Goal: Communication & Community: Answer question/provide support

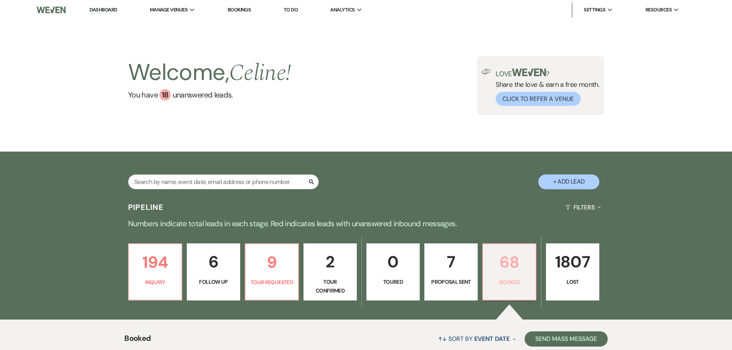
click at [515, 274] on p "68" at bounding box center [508, 263] width 43 height 26
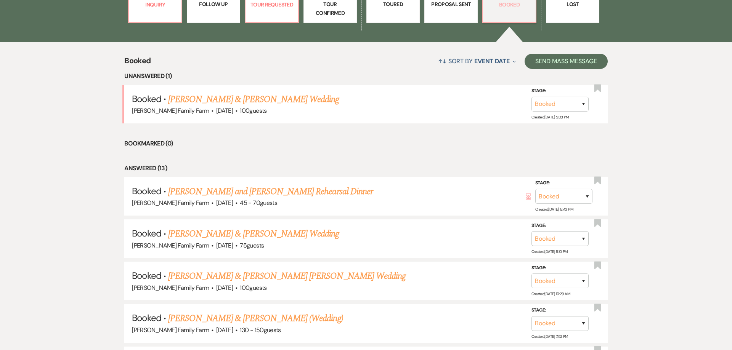
scroll to position [253, 0]
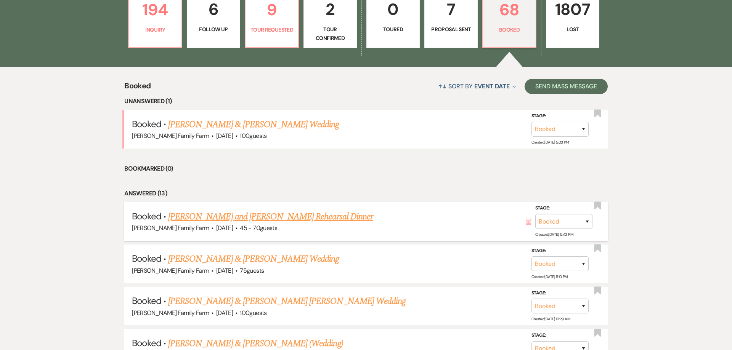
click at [220, 216] on link "[PERSON_NAME] and [PERSON_NAME] Rehearsal Dinner" at bounding box center [270, 217] width 205 height 14
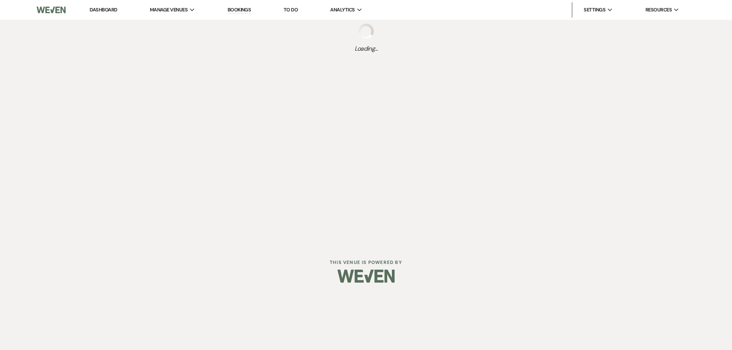
select select "5"
select select "11"
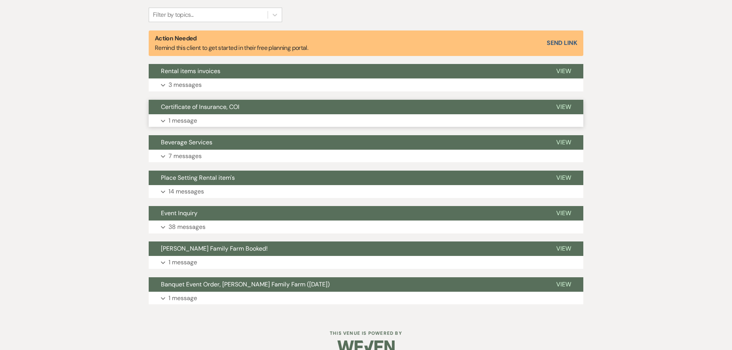
scroll to position [248, 0]
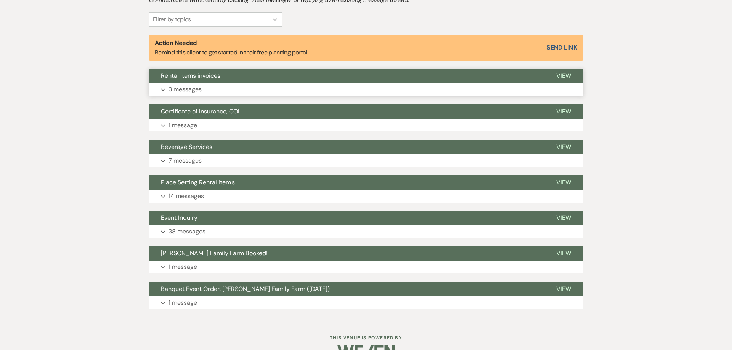
click at [186, 90] on p "3 messages" at bounding box center [184, 90] width 33 height 10
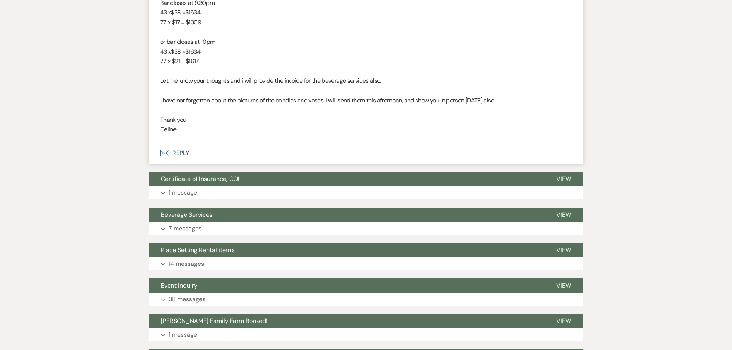
click at [183, 157] on button "Envelope Reply" at bounding box center [366, 153] width 434 height 21
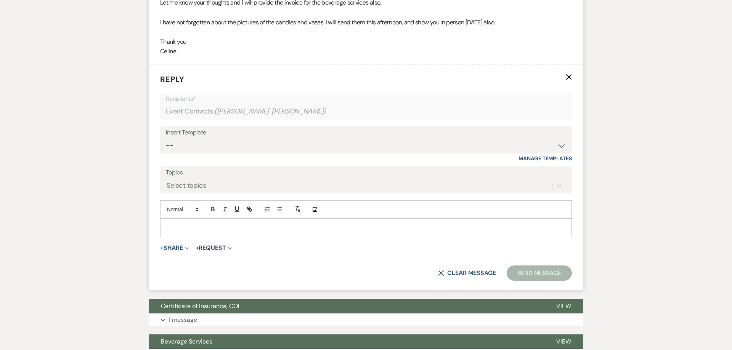
scroll to position [1096, 0]
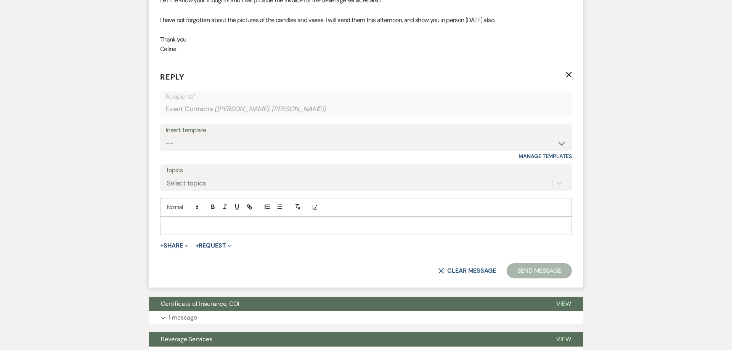
click at [170, 246] on button "+ Share Expand" at bounding box center [174, 246] width 29 height 6
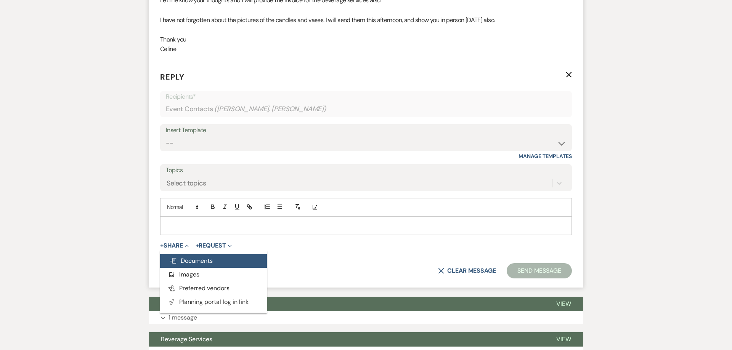
click at [193, 265] on span "Doc Upload Documents" at bounding box center [190, 261] width 43 height 8
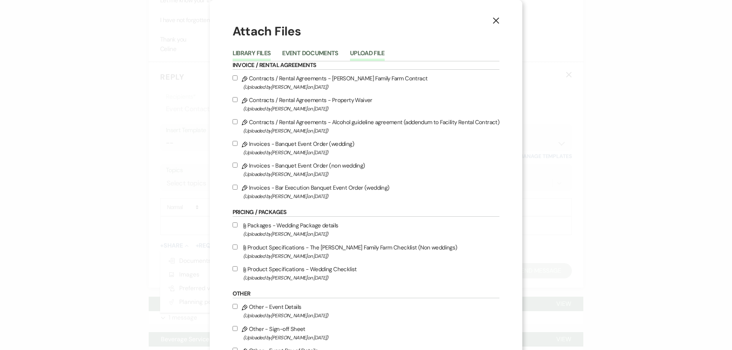
click at [363, 54] on button "Upload File" at bounding box center [367, 55] width 35 height 11
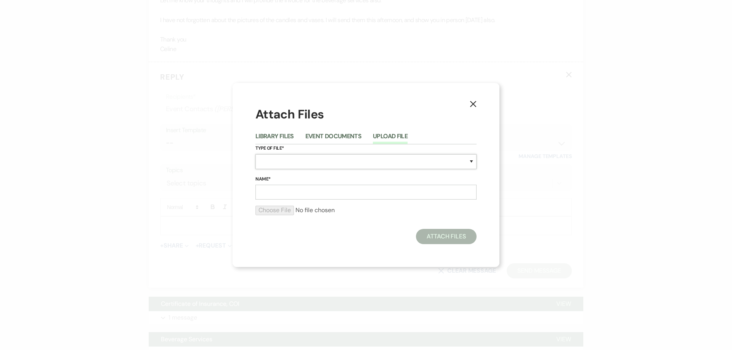
click at [255, 154] on select "Special Event Insurance Vendor Certificate of Insurance Contracts / Rental Agre…" at bounding box center [365, 161] width 221 height 15
select select "22"
click option "Invoices" at bounding box center [0, 0] width 0 height 0
click at [272, 191] on input "Name*" at bounding box center [365, 192] width 221 height 15
click at [266, 193] on input "Inlcuding Glassware" at bounding box center [365, 192] width 221 height 15
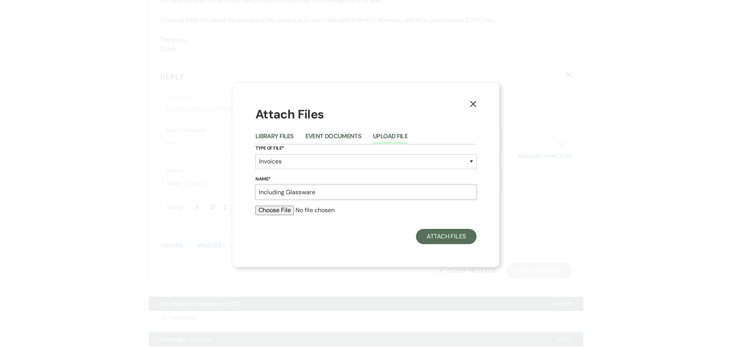
type input "Including Glassware"
click at [266, 209] on input "file" at bounding box center [365, 210] width 221 height 9
type input "C:\fakepath\Invoice_6DF598E7.pdf"
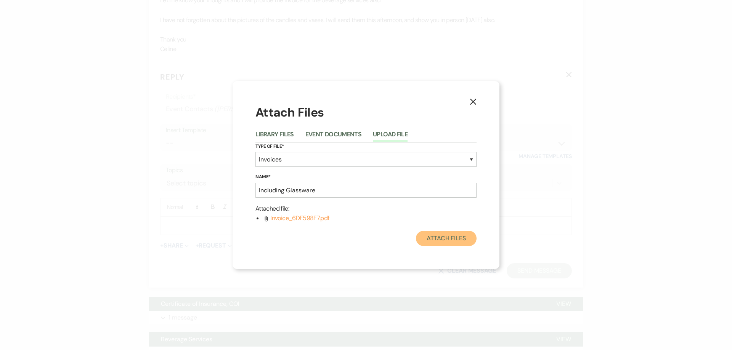
click at [443, 243] on button "Attach Files" at bounding box center [446, 238] width 61 height 15
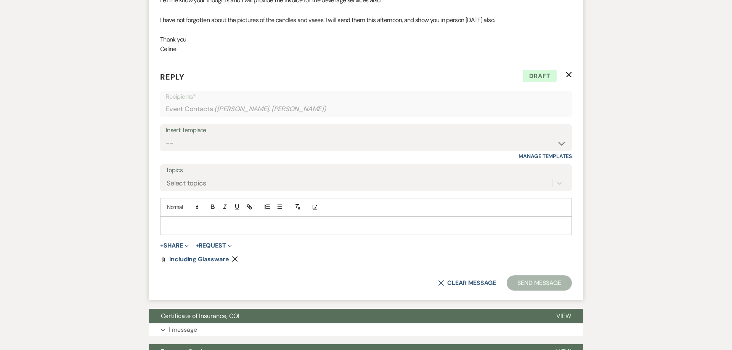
click at [213, 228] on p at bounding box center [365, 225] width 399 height 8
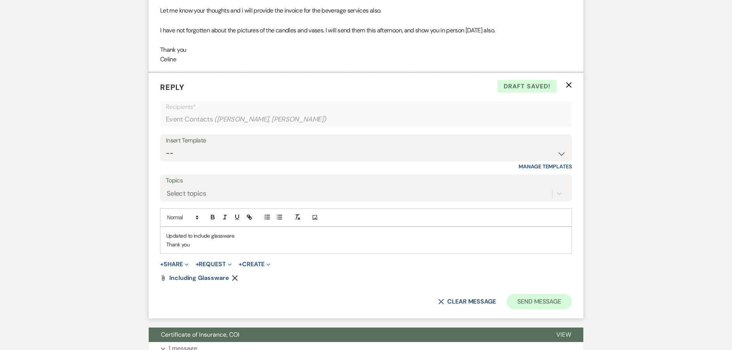
scroll to position [1077, 0]
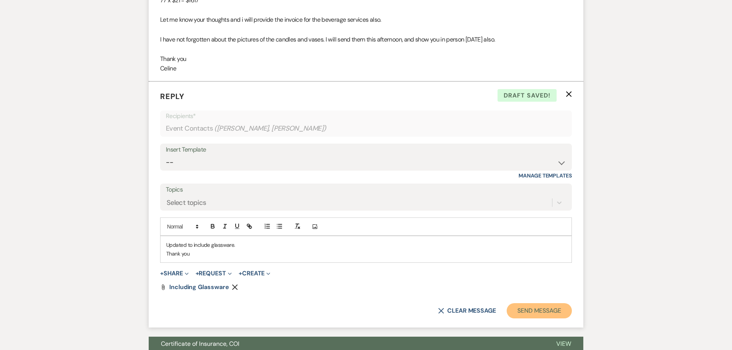
click at [534, 311] on button "Send Message" at bounding box center [539, 310] width 65 height 15
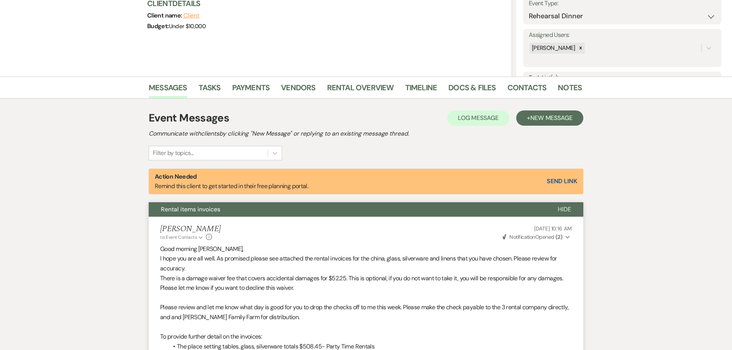
scroll to position [0, 0]
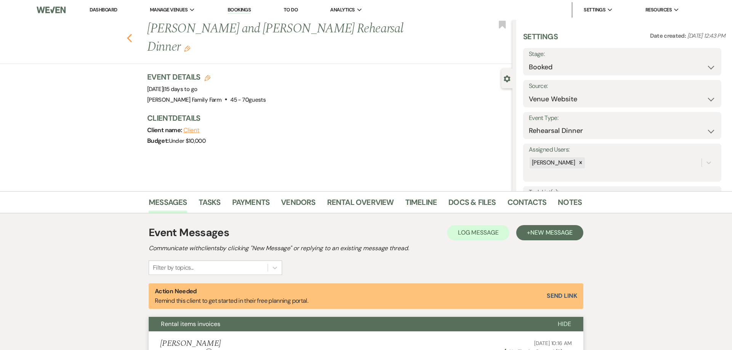
click at [131, 34] on use "button" at bounding box center [129, 38] width 5 height 8
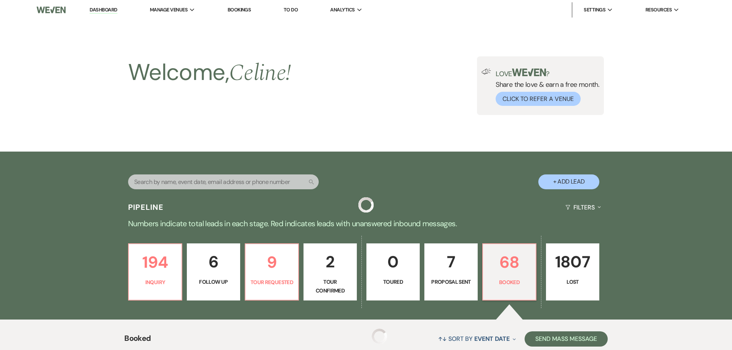
scroll to position [253, 0]
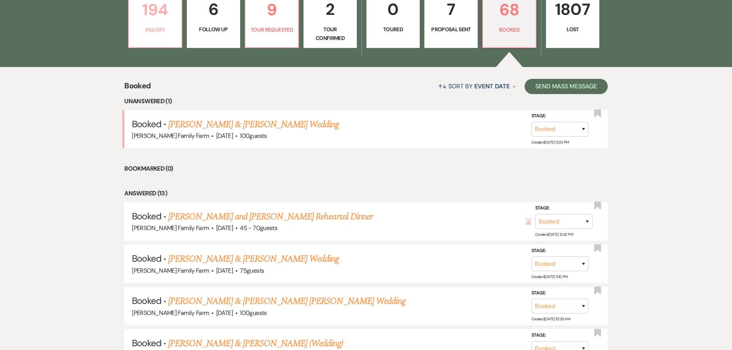
click at [164, 36] on link "194 Inquiry" at bounding box center [155, 19] width 54 height 57
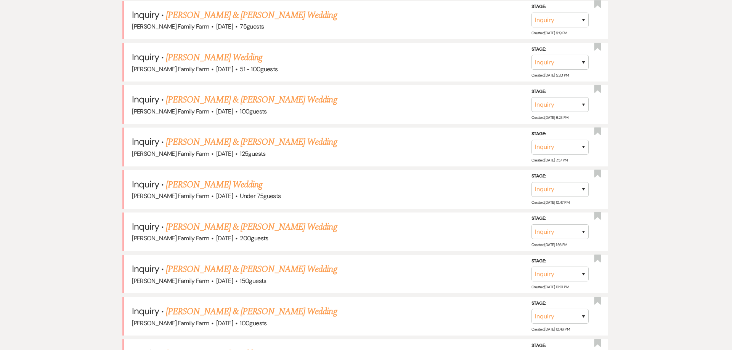
scroll to position [443, 0]
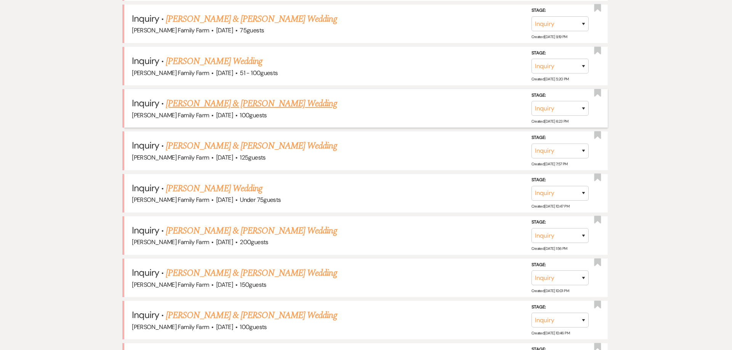
click at [245, 106] on link "[PERSON_NAME] & [PERSON_NAME] Wedding" at bounding box center [251, 104] width 171 height 14
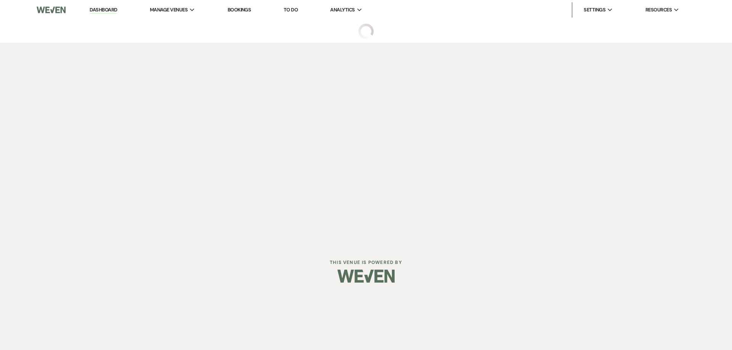
select select "5"
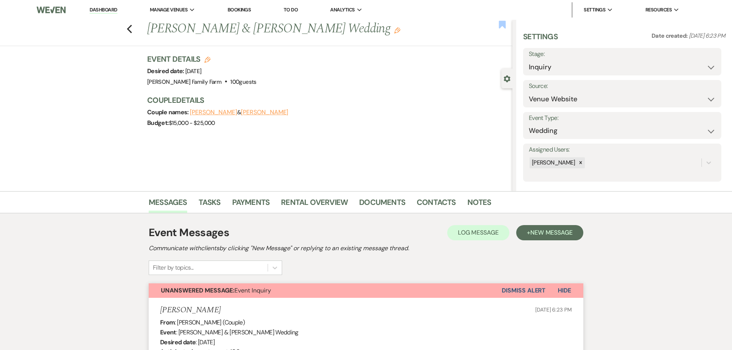
click at [500, 24] on use "button" at bounding box center [502, 25] width 7 height 8
click at [129, 28] on use "button" at bounding box center [129, 29] width 5 height 8
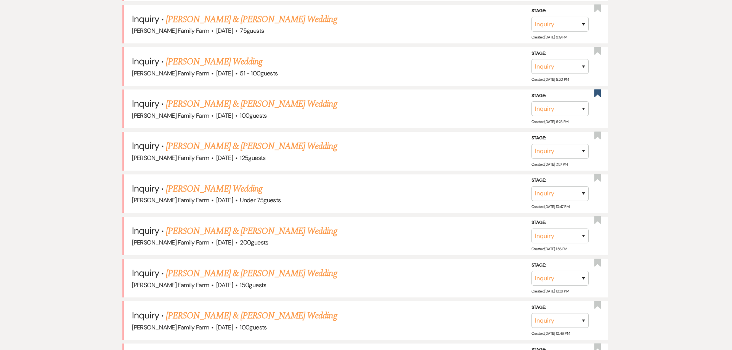
scroll to position [258, 0]
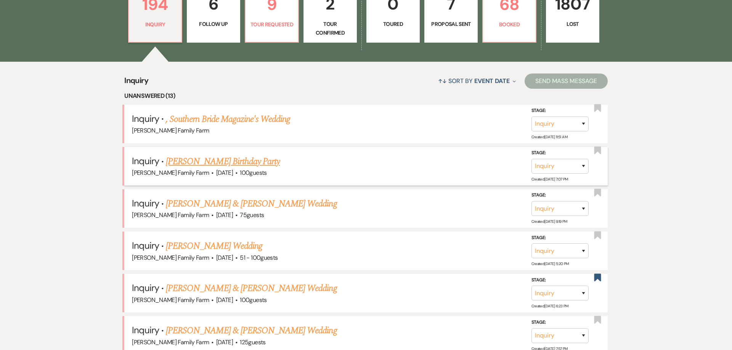
click at [216, 164] on link "[PERSON_NAME] Birthday Party" at bounding box center [223, 162] width 114 height 14
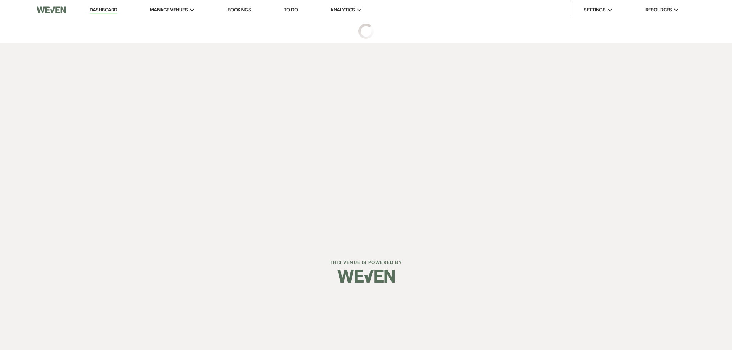
select select "5"
select select "4"
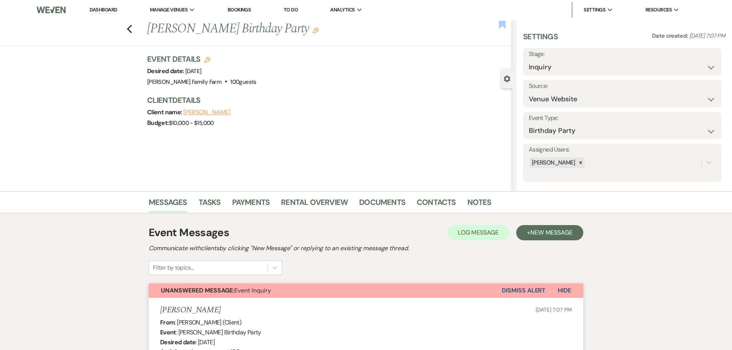
click at [503, 22] on use "button" at bounding box center [502, 25] width 7 height 8
click at [129, 30] on use "button" at bounding box center [129, 29] width 5 height 8
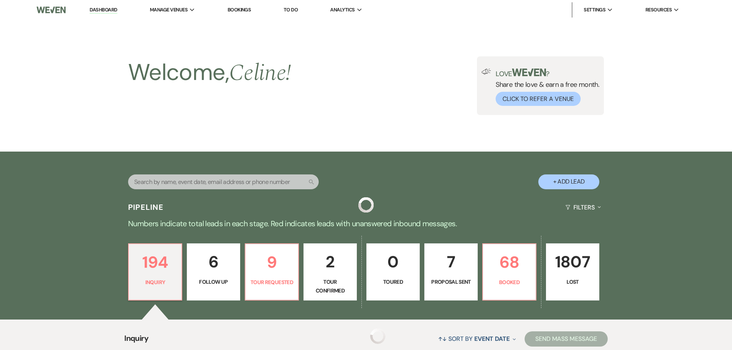
scroll to position [258, 0]
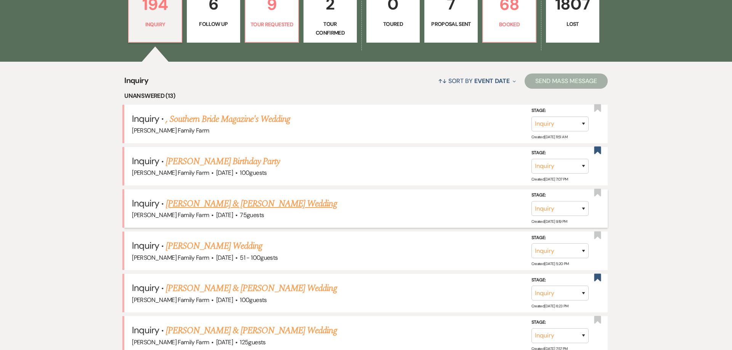
click at [223, 206] on link "[PERSON_NAME] & [PERSON_NAME] Wedding" at bounding box center [251, 204] width 171 height 14
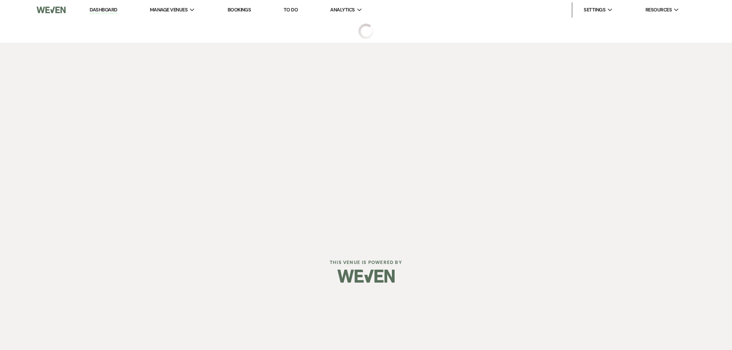
select select "5"
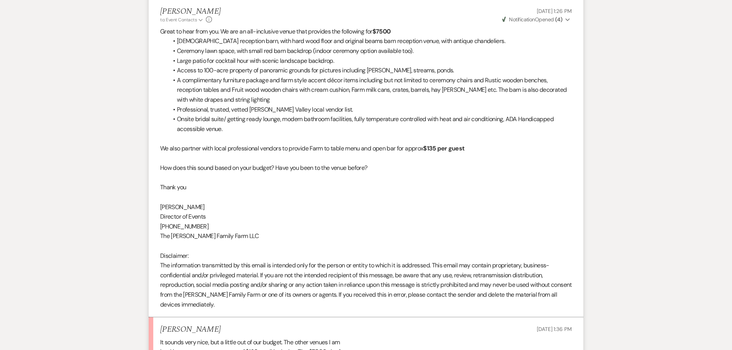
scroll to position [838, 0]
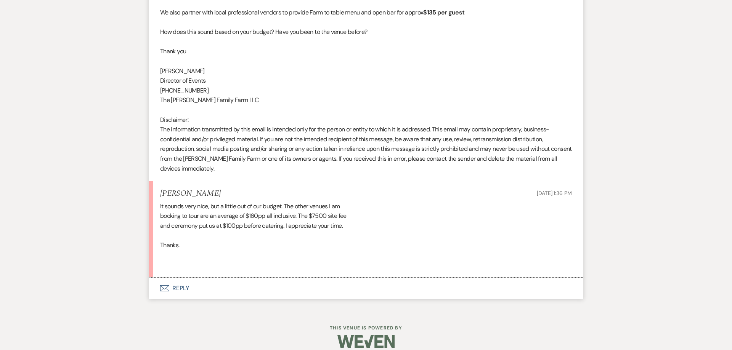
click at [181, 282] on button "Envelope Reply" at bounding box center [366, 288] width 434 height 21
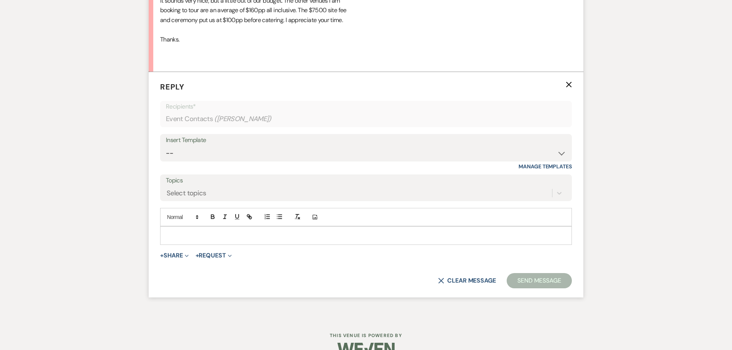
scroll to position [1044, 0]
click at [181, 231] on p at bounding box center [365, 235] width 399 height 8
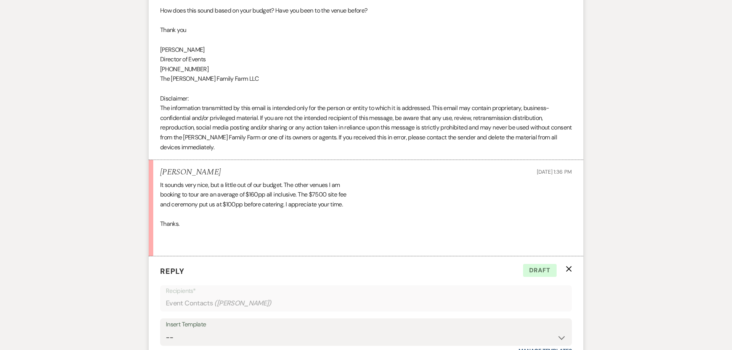
scroll to position [1060, 0]
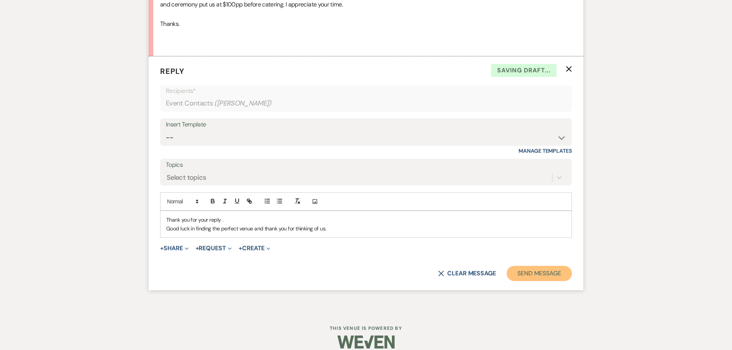
click at [532, 266] on button "Send Message" at bounding box center [539, 273] width 65 height 15
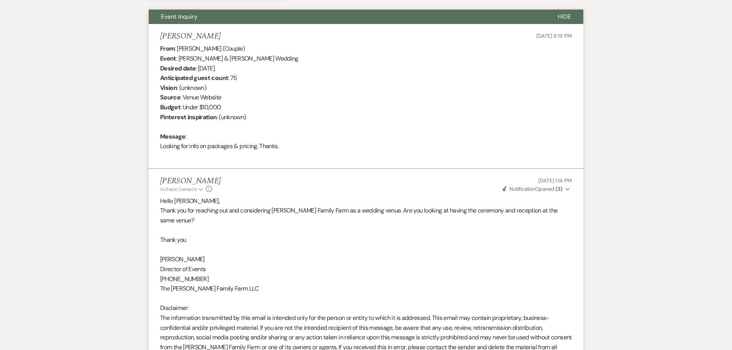
scroll to position [0, 0]
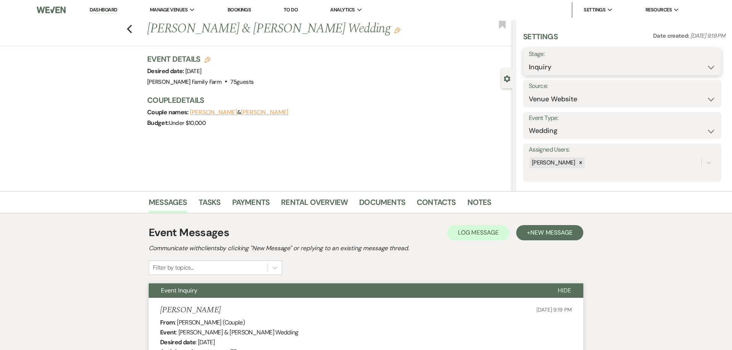
click at [529, 60] on select "Inquiry Follow Up Tour Requested Tour Confirmed Toured Proposal Sent Booked Lost" at bounding box center [622, 67] width 187 height 15
select select "8"
click option "Lost" at bounding box center [0, 0] width 0 height 0
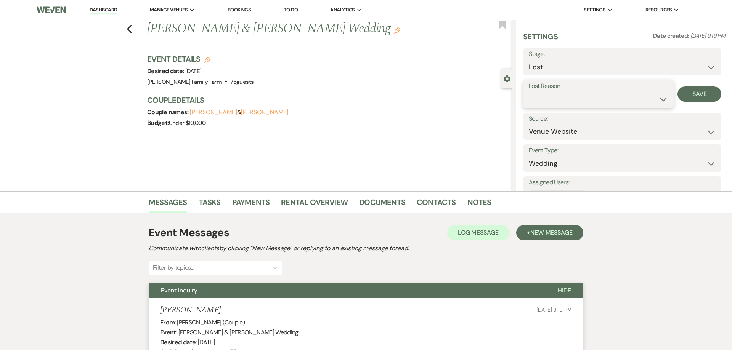
click at [529, 92] on select "Booked Elsewhere Budget Date Unavailable No Response Not a Good Match Capacity …" at bounding box center [598, 99] width 139 height 15
select select "7"
click option "Budget" at bounding box center [0, 0] width 0 height 0
click at [691, 97] on button "Save" at bounding box center [699, 94] width 44 height 15
click at [128, 31] on icon "Previous" at bounding box center [130, 28] width 6 height 9
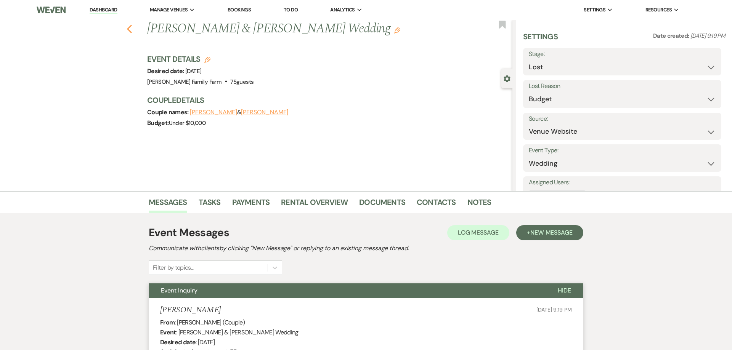
select select "8"
select select "7"
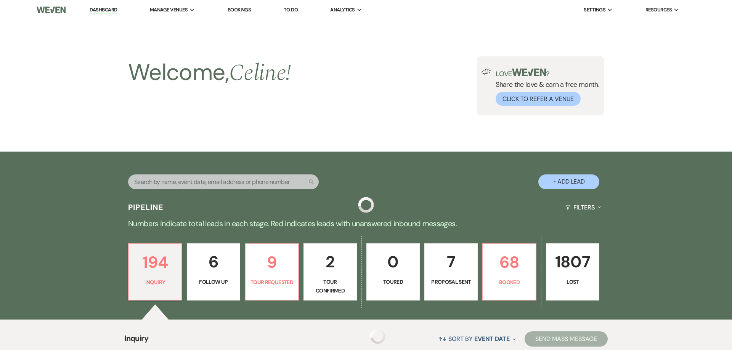
scroll to position [258, 0]
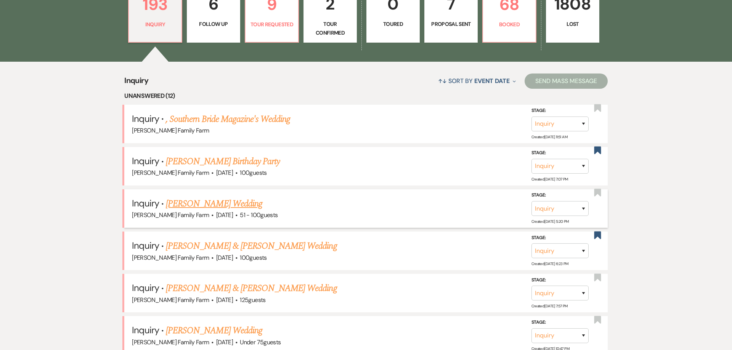
click at [252, 205] on link "[PERSON_NAME] Wedding" at bounding box center [214, 204] width 96 height 14
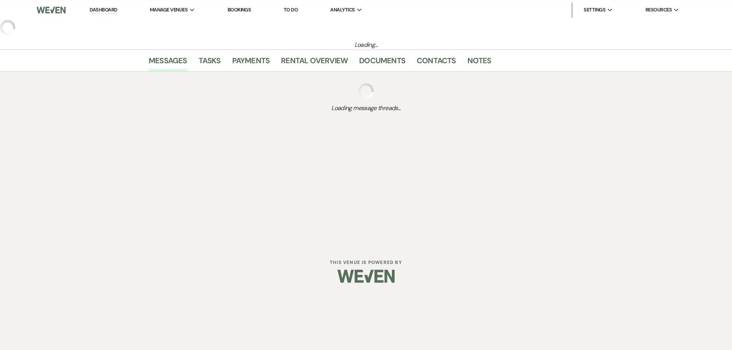
select select "2"
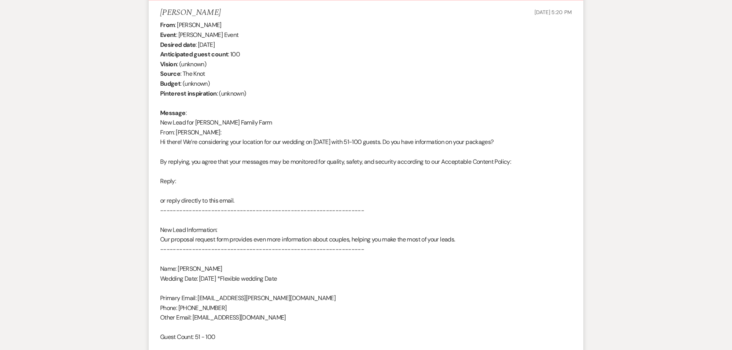
scroll to position [298, 0]
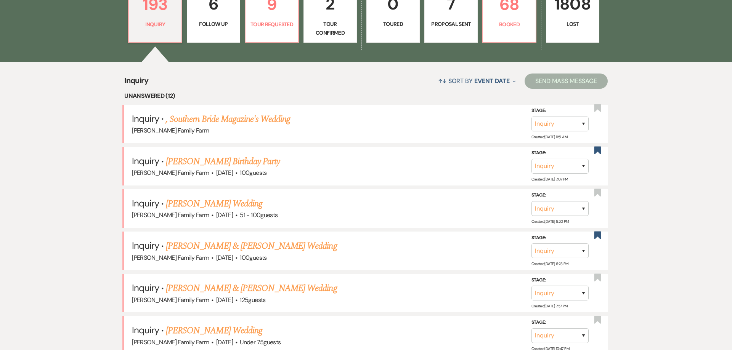
scroll to position [316, 0]
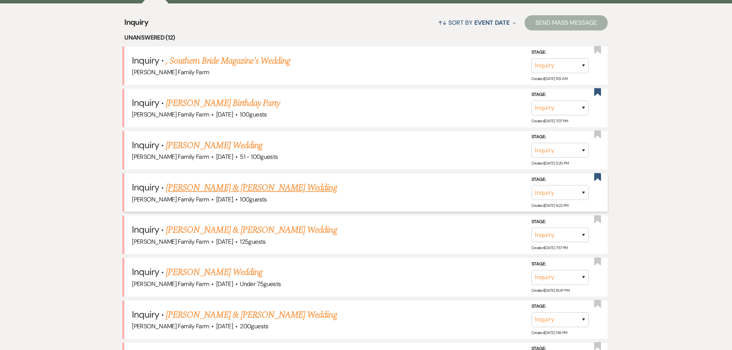
click at [258, 188] on link "[PERSON_NAME] & [PERSON_NAME] Wedding" at bounding box center [251, 188] width 171 height 14
select select "5"
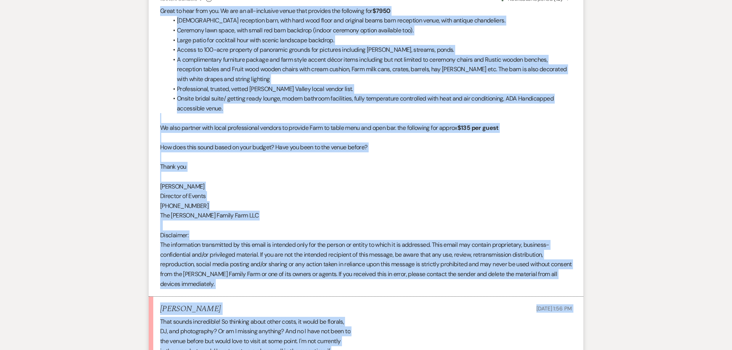
scroll to position [809, 0]
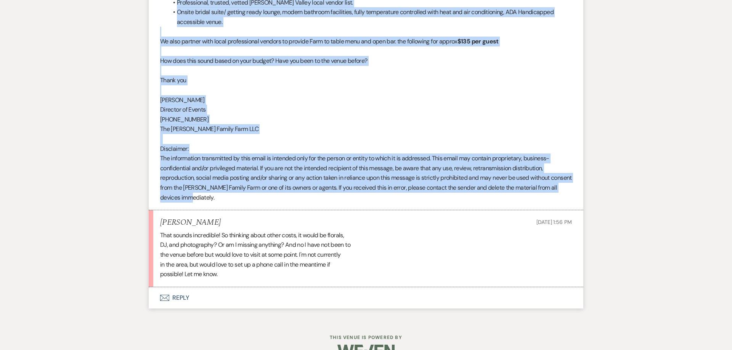
drag, startPoint x: 161, startPoint y: 130, endPoint x: 256, endPoint y: 202, distance: 118.6
click at [256, 202] on div "Great to hear from you. We are an all-inclusive venue that provides the followi…" at bounding box center [366, 61] width 412 height 283
copy div "Lorem ip dolo sita con. Ad eli se doe-temporinc utlab etdo magnaali eni adminim…"
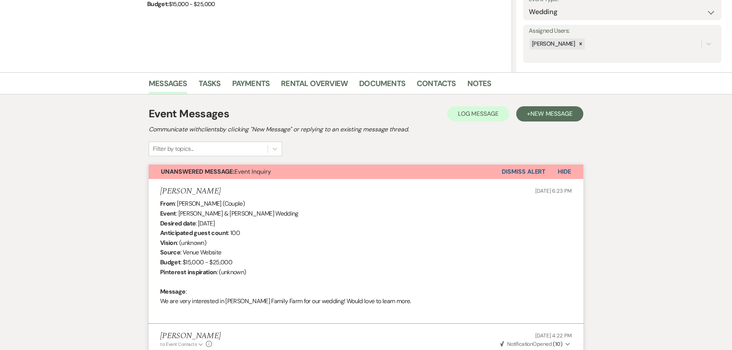
scroll to position [0, 0]
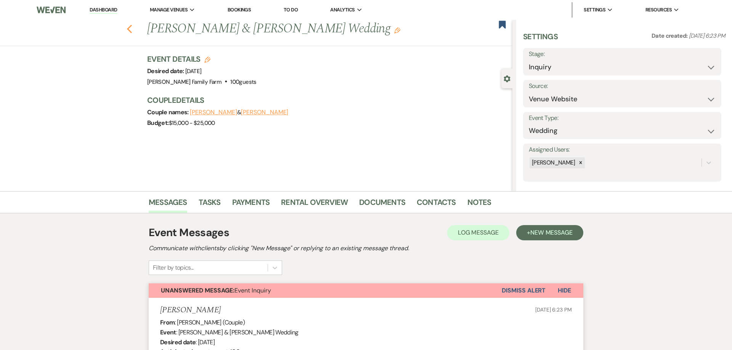
click at [130, 31] on use "button" at bounding box center [129, 29] width 5 height 8
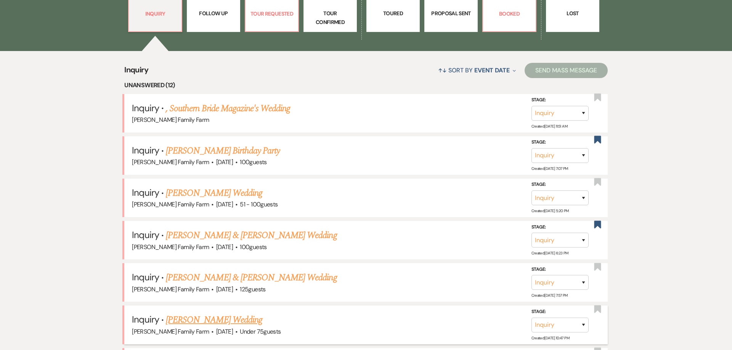
scroll to position [268, 0]
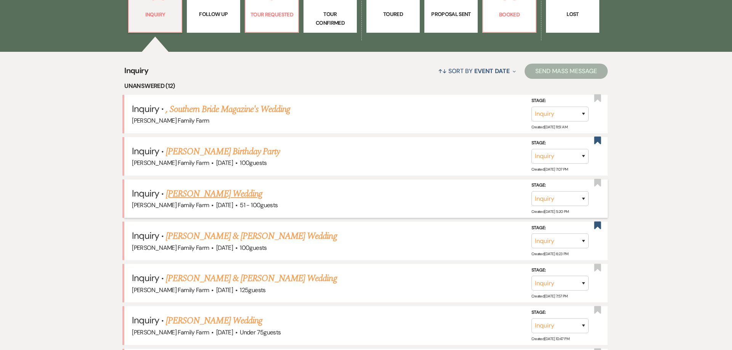
click at [210, 194] on link "[PERSON_NAME] Wedding" at bounding box center [214, 195] width 96 height 14
select select "2"
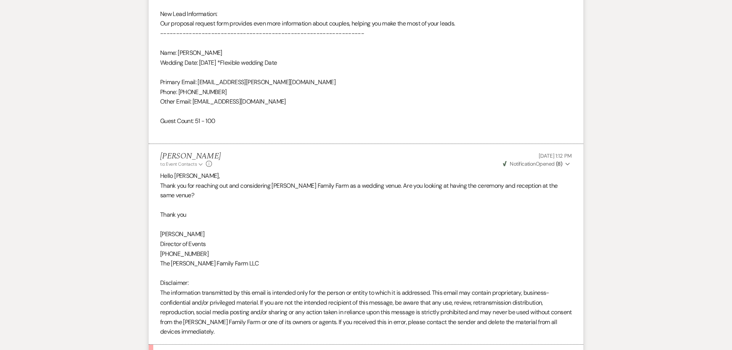
scroll to position [619, 0]
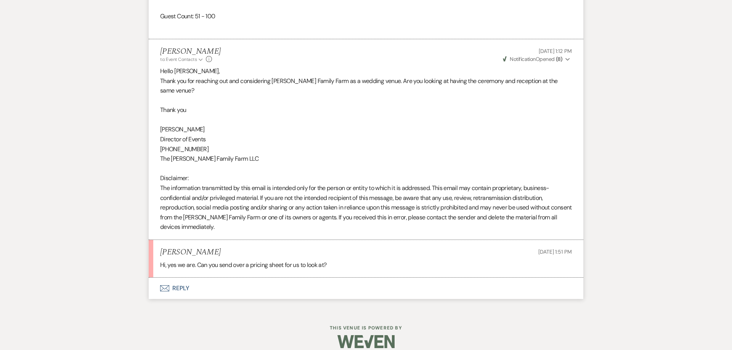
click at [180, 281] on button "Envelope Reply" at bounding box center [366, 288] width 434 height 21
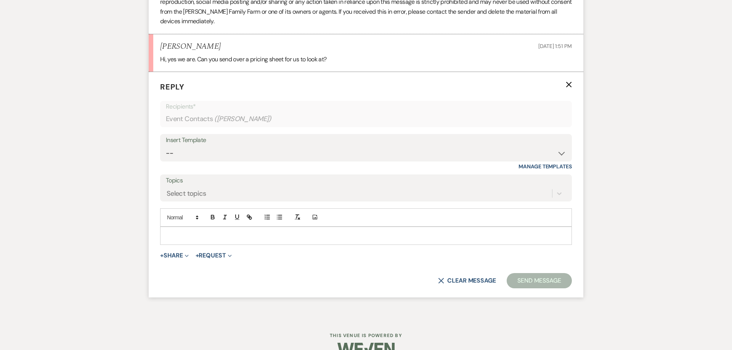
scroll to position [825, 0]
click at [171, 231] on p at bounding box center [365, 235] width 399 height 8
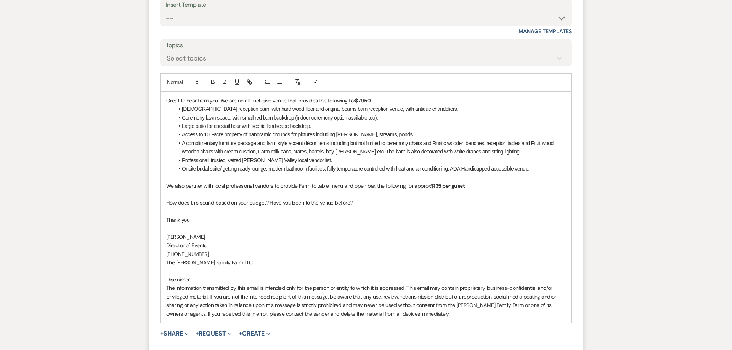
scroll to position [1009, 0]
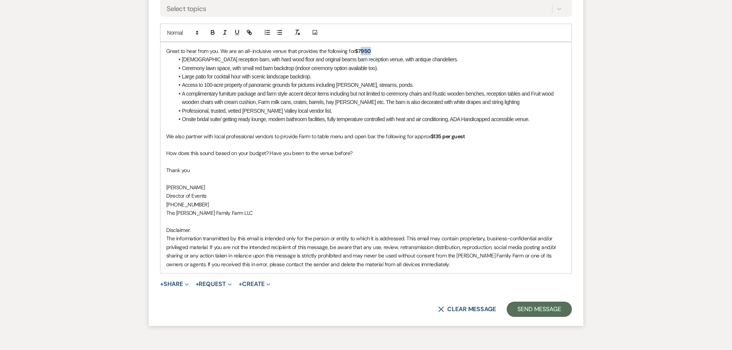
drag, startPoint x: 377, startPoint y: 40, endPoint x: 361, endPoint y: 42, distance: 16.5
click at [361, 47] on p "Great to hear from you. We are an all-inclusive venue that provides the followi…" at bounding box center [365, 51] width 399 height 8
click at [285, 183] on p "[PERSON_NAME]" at bounding box center [365, 187] width 399 height 8
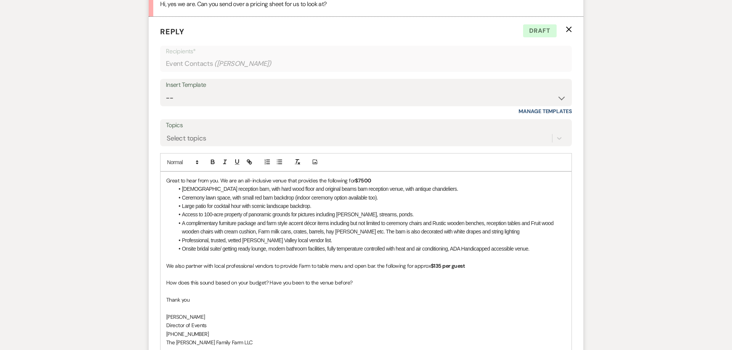
scroll to position [883, 0]
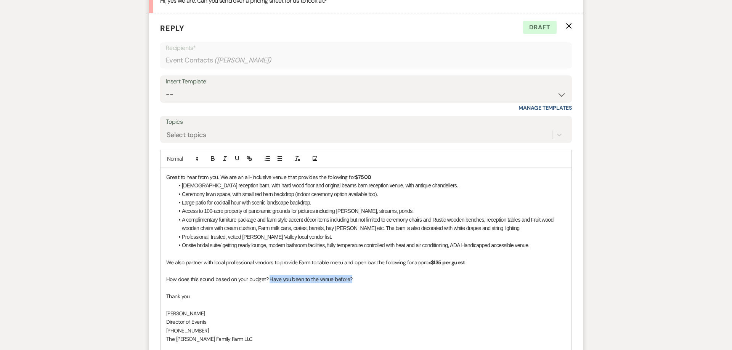
drag, startPoint x: 362, startPoint y: 271, endPoint x: 269, endPoint y: 270, distance: 92.2
click at [269, 275] on p "How does this sound based on your budget? Have you been to the venue before?" at bounding box center [365, 279] width 399 height 8
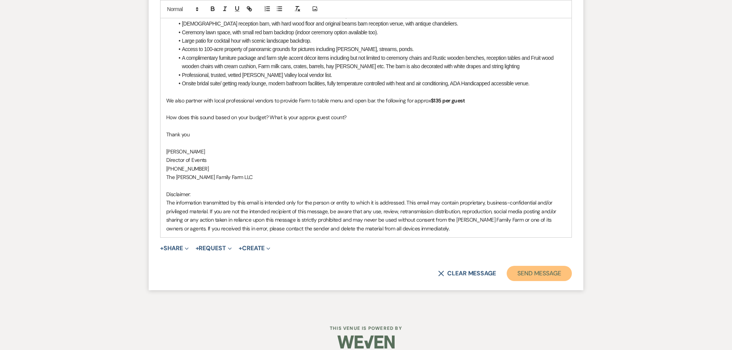
click at [550, 266] on button "Send Message" at bounding box center [539, 273] width 65 height 15
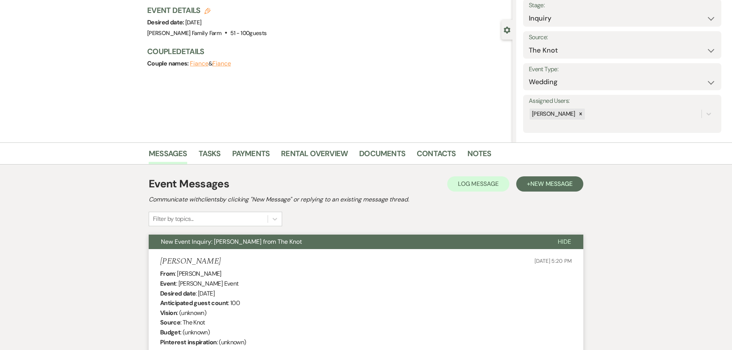
scroll to position [0, 0]
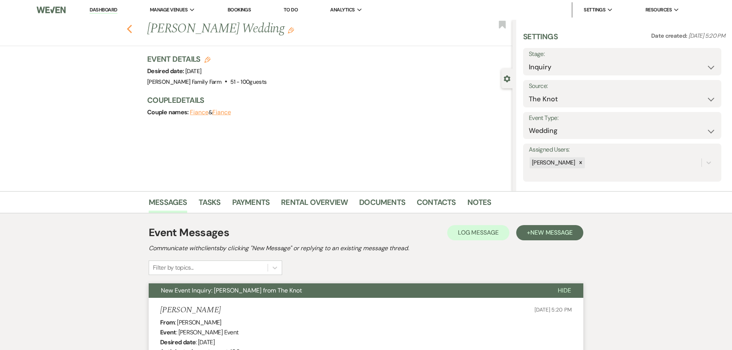
click at [131, 32] on use "button" at bounding box center [129, 29] width 5 height 8
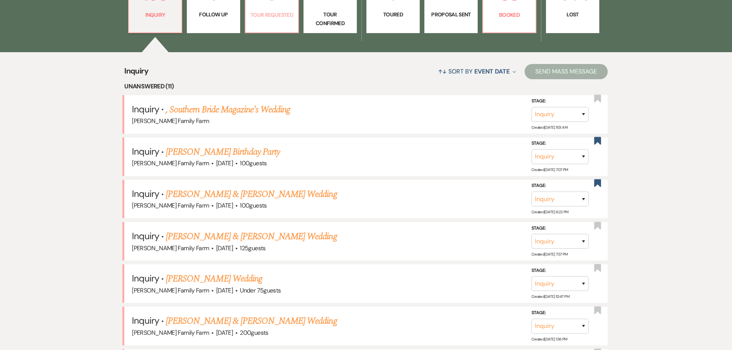
scroll to position [190, 0]
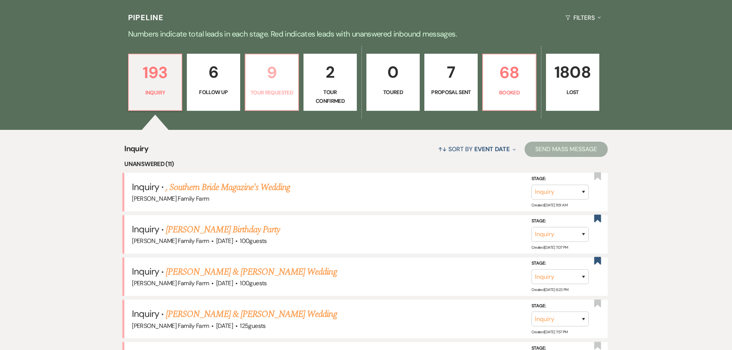
click at [264, 91] on p "Tour Requested" at bounding box center [271, 92] width 43 height 8
select select "2"
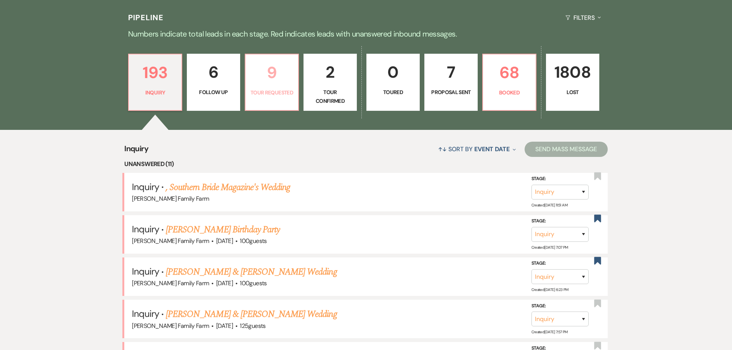
select select "2"
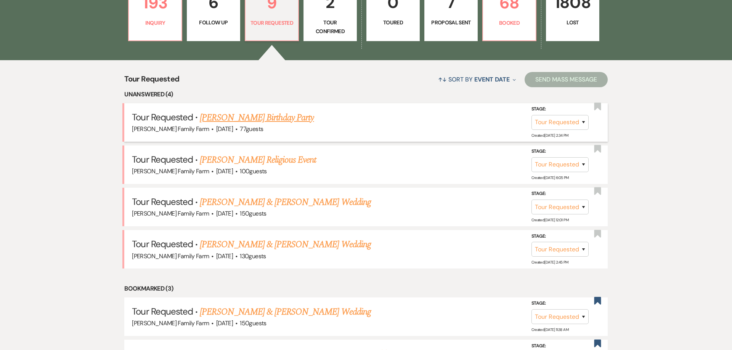
scroll to position [258, 0]
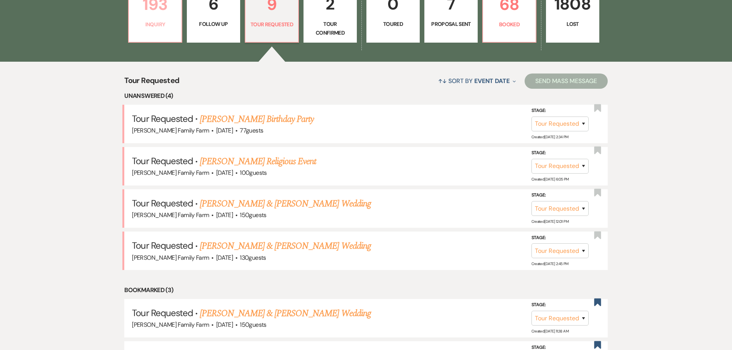
click at [147, 26] on p "Inquiry" at bounding box center [154, 25] width 43 height 8
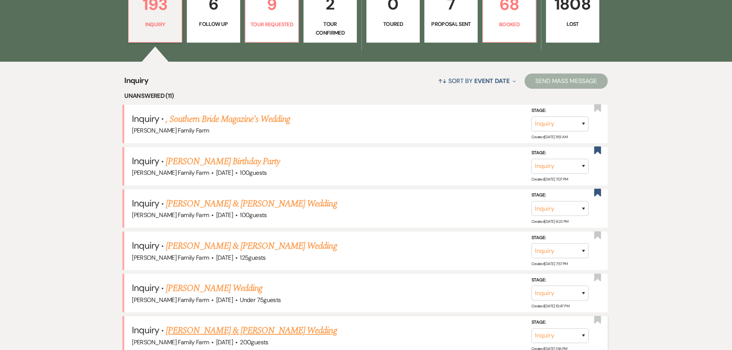
click at [223, 324] on link "[PERSON_NAME] & [PERSON_NAME] Wedding" at bounding box center [251, 331] width 171 height 14
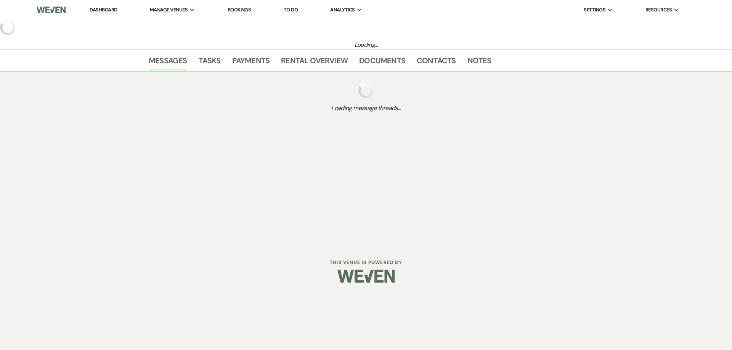
select select "5"
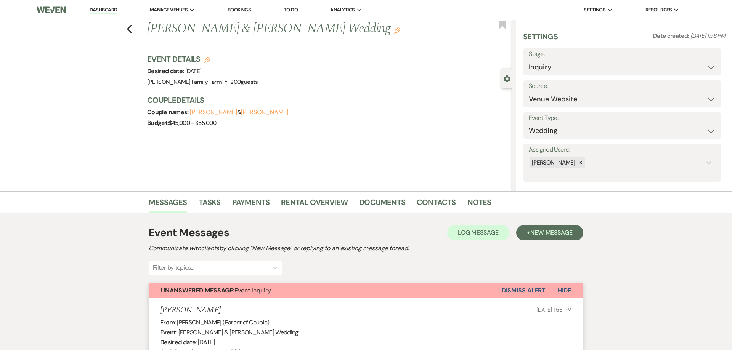
click at [206, 62] on icon "Edit" at bounding box center [207, 60] width 6 height 6
select select "527"
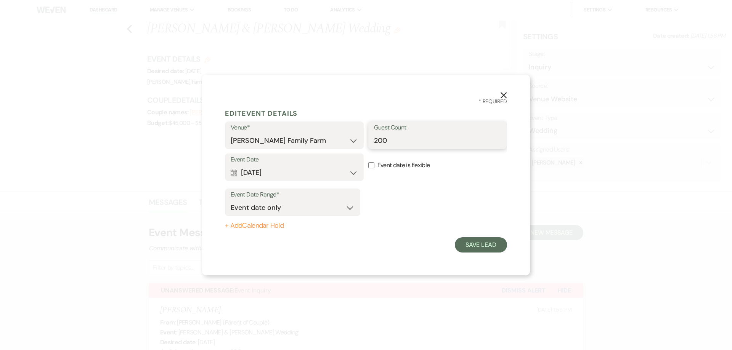
drag, startPoint x: 400, startPoint y: 138, endPoint x: 352, endPoint y: 134, distance: 48.1
click at [374, 134] on input "200" at bounding box center [437, 140] width 127 height 15
type input "100"
click at [259, 175] on button "Calendar [DATE] Expand" at bounding box center [294, 172] width 127 height 15
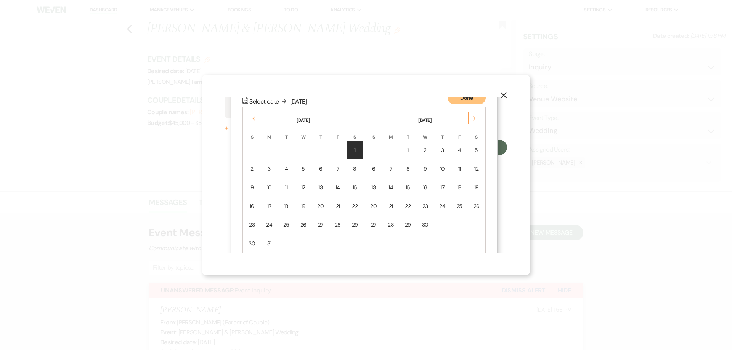
scroll to position [98, 0]
click at [256, 118] on div "Previous" at bounding box center [254, 118] width 12 height 12
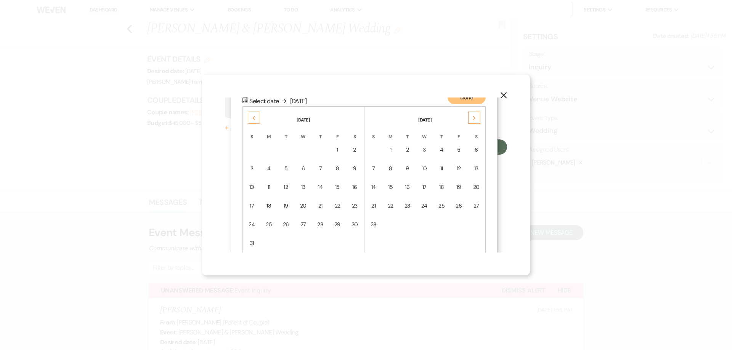
click at [256, 118] on div "Previous" at bounding box center [254, 118] width 12 height 12
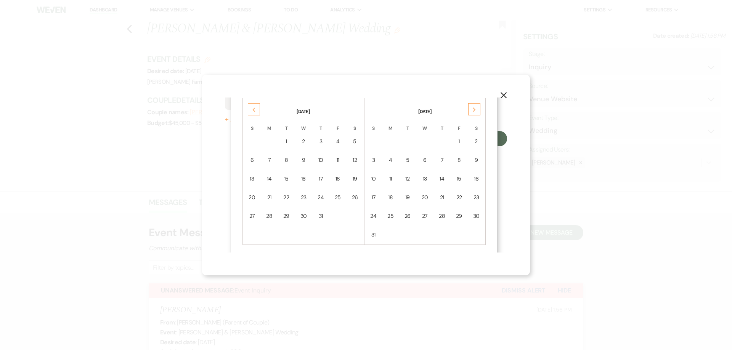
scroll to position [110, 0]
click at [250, 109] on div "Previous" at bounding box center [254, 106] width 12 height 12
click at [250, 108] on div "Previous" at bounding box center [254, 106] width 12 height 12
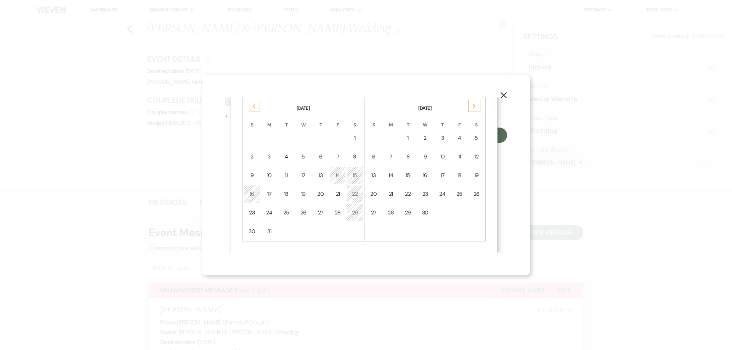
click at [255, 109] on div "Previous" at bounding box center [254, 106] width 12 height 12
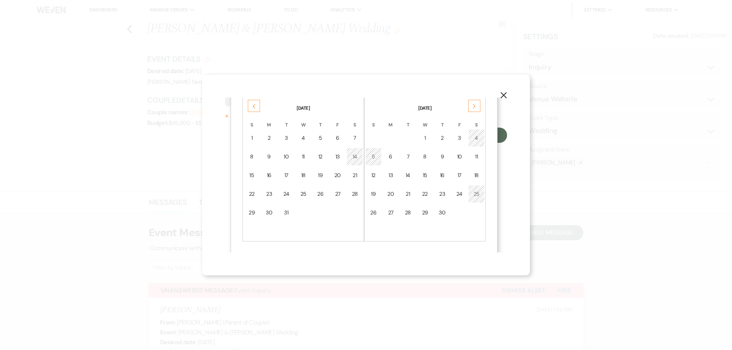
click at [255, 109] on div "Previous" at bounding box center [254, 106] width 12 height 12
click at [352, 155] on div "10" at bounding box center [354, 157] width 6 height 8
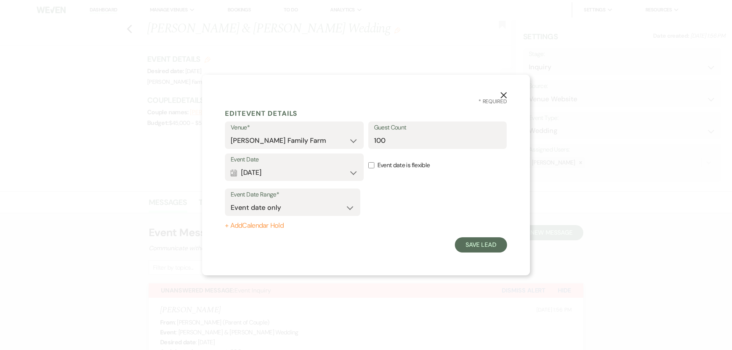
scroll to position [0, 0]
click at [472, 246] on button "Save Lead" at bounding box center [481, 244] width 52 height 15
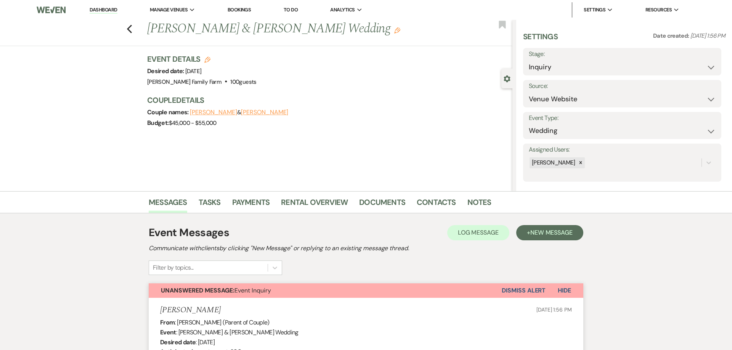
click at [394, 33] on use "button" at bounding box center [397, 30] width 6 height 6
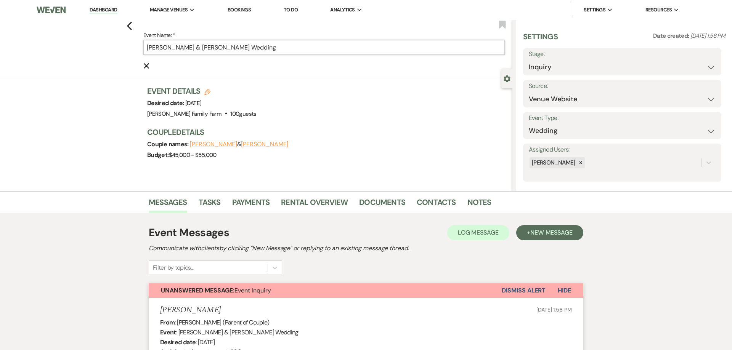
drag, startPoint x: 253, startPoint y: 48, endPoint x: 244, endPoint y: 47, distance: 8.5
click at [244, 47] on input "[PERSON_NAME] & [PERSON_NAME] Wedding" at bounding box center [323, 47] width 361 height 15
drag, startPoint x: 289, startPoint y: 48, endPoint x: 256, endPoint y: 50, distance: 32.5
click at [256, 50] on input "[PERSON_NAME] & [PERSON_NAME] Wedding" at bounding box center [323, 47] width 361 height 15
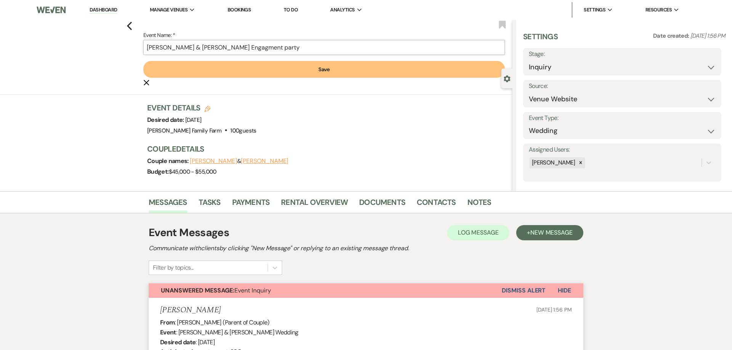
drag, startPoint x: 319, startPoint y: 47, endPoint x: 255, endPoint y: 50, distance: 63.7
click at [255, 50] on input "[PERSON_NAME] & [PERSON_NAME] Engagment party" at bounding box center [323, 47] width 361 height 15
click at [391, 41] on input "[PERSON_NAME] & [PERSON_NAME] Engagment party" at bounding box center [323, 47] width 361 height 15
paste input "Engagement party"
type input "[PERSON_NAME] & [PERSON_NAME] Engagement party"
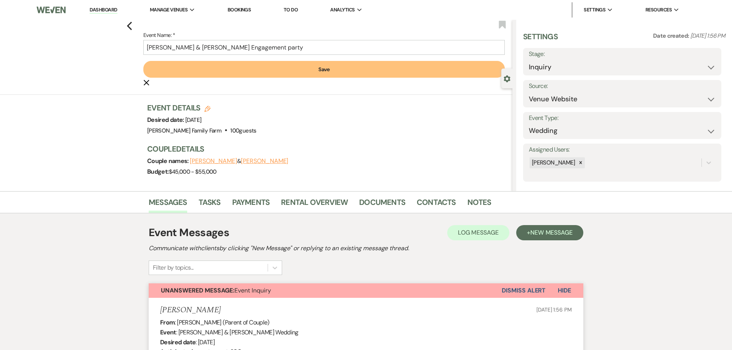
click at [355, 70] on button "Save" at bounding box center [323, 69] width 361 height 17
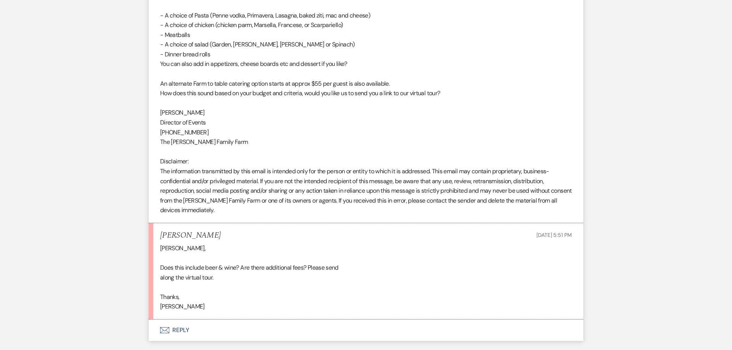
scroll to position [1033, 0]
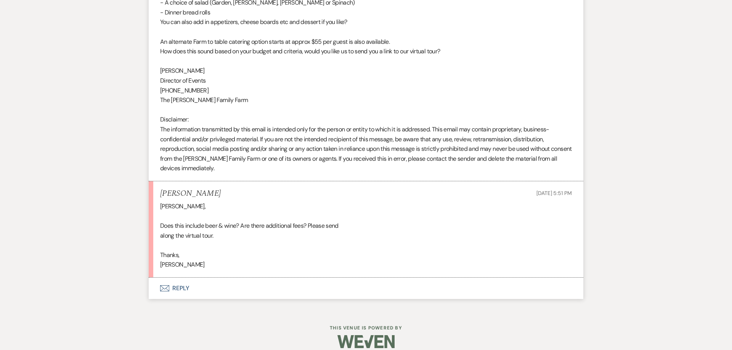
click at [176, 278] on button "Envelope Reply" at bounding box center [366, 288] width 434 height 21
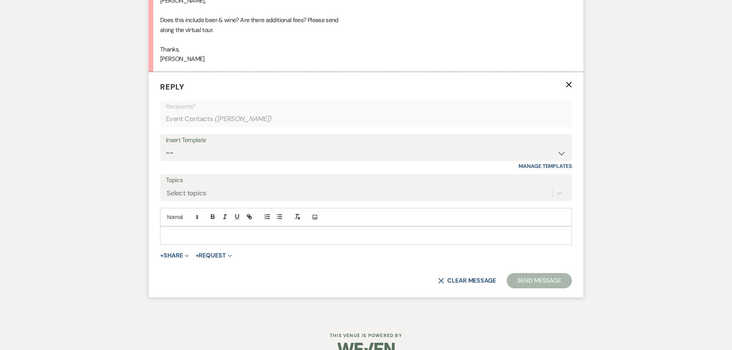
scroll to position [1239, 0]
click at [192, 231] on p at bounding box center [365, 235] width 399 height 8
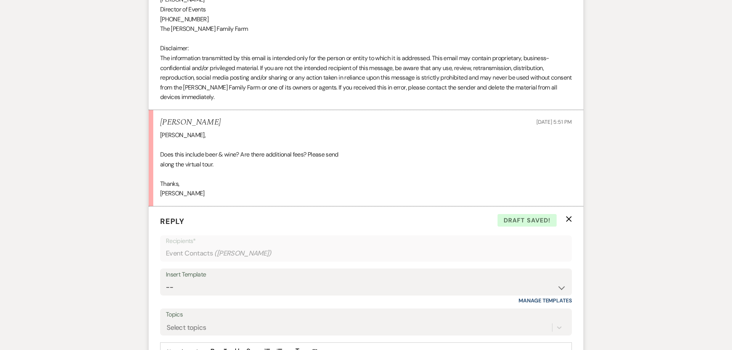
scroll to position [1255, 0]
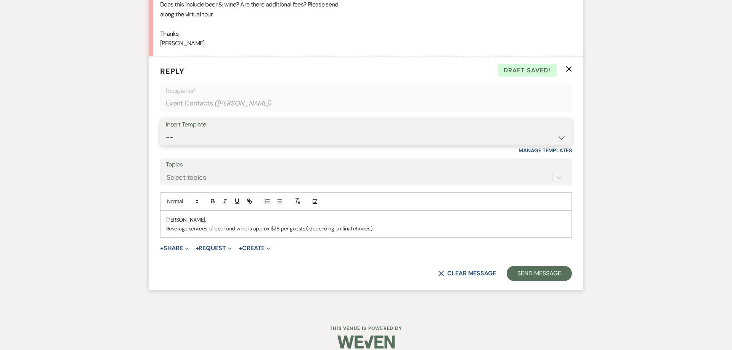
click at [166, 130] on select "-- Follow Up 1a. Non wedding request for info (Barn) 8. Proposal email Follow u…" at bounding box center [366, 137] width 400 height 15
click option "Beverage Services Options" at bounding box center [0, 0] width 0 height 0
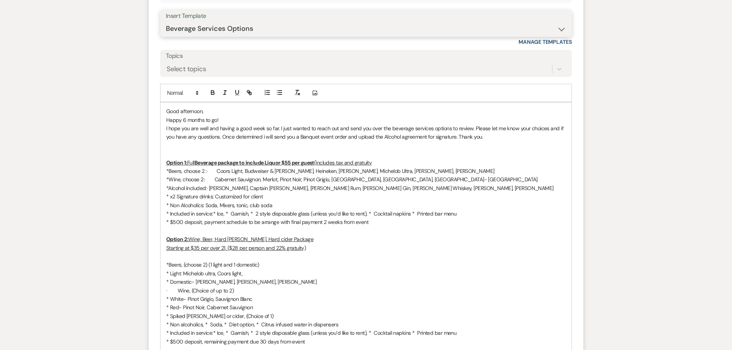
scroll to position [1342, 0]
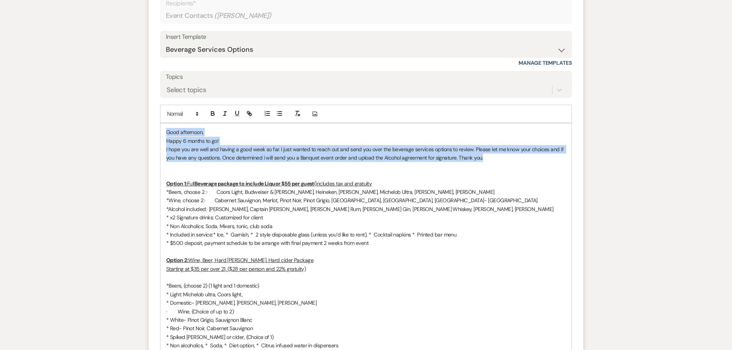
drag, startPoint x: 167, startPoint y: 124, endPoint x: 548, endPoint y: 152, distance: 381.8
click at [548, 152] on div "Good afternoon, Happy 6 months to go! I hope you are well and having a good wee…" at bounding box center [365, 346] width 411 height 444
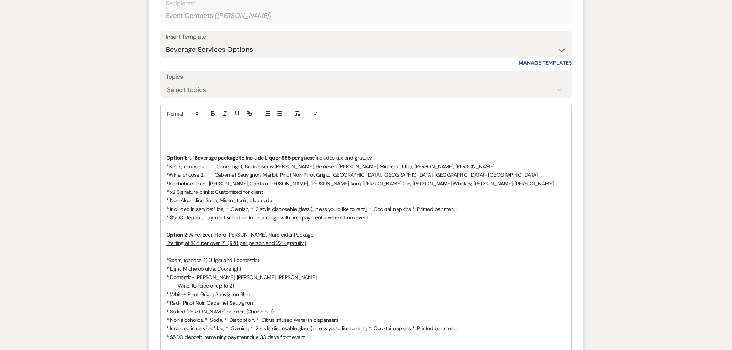
scroll to position [1342, 0]
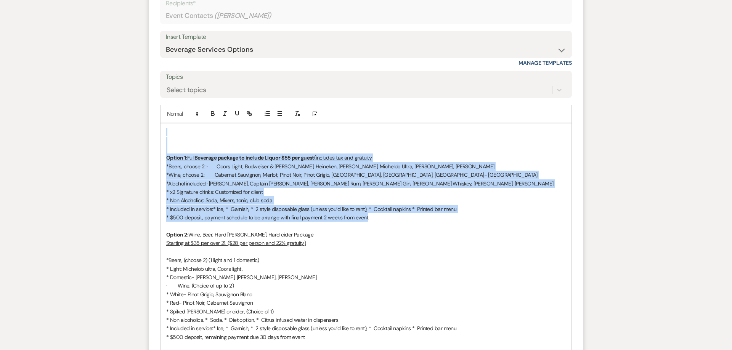
drag, startPoint x: 379, startPoint y: 206, endPoint x: 92, endPoint y: 110, distance: 303.0
click at [160, 123] on div "Option 1: Full Beverage package to include Liquor $55 per guest (includes tax a…" at bounding box center [365, 332] width 411 height 419
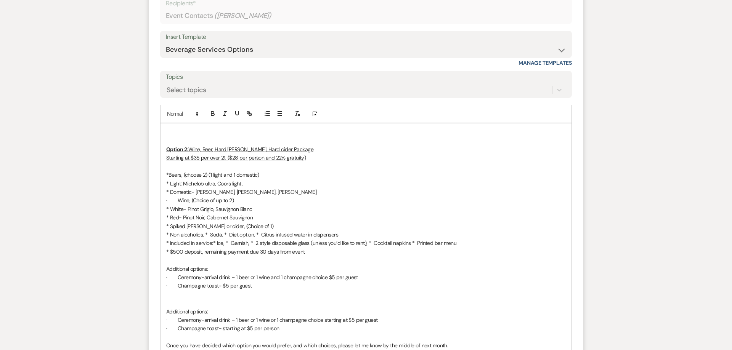
scroll to position [1342, 0]
drag, startPoint x: 189, startPoint y: 141, endPoint x: 146, endPoint y: 137, distance: 43.2
click at [160, 137] on div "Option 2: Wine, Beer, Hard [PERSON_NAME], Hard cider Package Starting at $35 pe…" at bounding box center [365, 290] width 411 height 333
drag, startPoint x: 278, startPoint y: 141, endPoint x: 222, endPoint y: 142, distance: 56.4
click at [222, 146] on p "Wine, Beer, Hard [PERSON_NAME], Hard cider Package" at bounding box center [365, 150] width 399 height 8
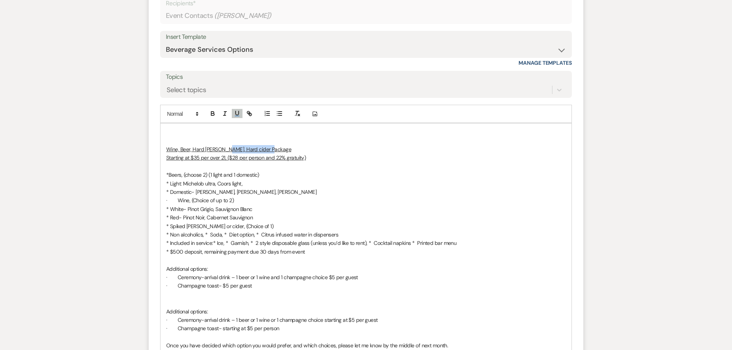
click at [242, 146] on u "Wine, Beer, Hard [PERSON_NAME], Hard cider Package" at bounding box center [228, 149] width 125 height 7
drag, startPoint x: 246, startPoint y: 141, endPoint x: 222, endPoint y: 141, distance: 24.0
click at [222, 146] on u "Wine, Beer, Hard [PERSON_NAME], Hard cider Package" at bounding box center [228, 149] width 125 height 7
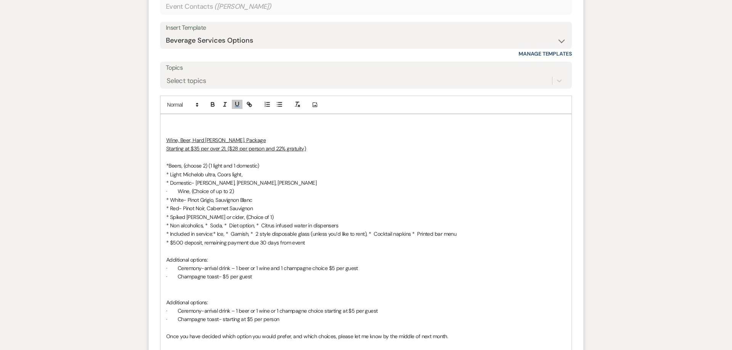
scroll to position [1352, 0]
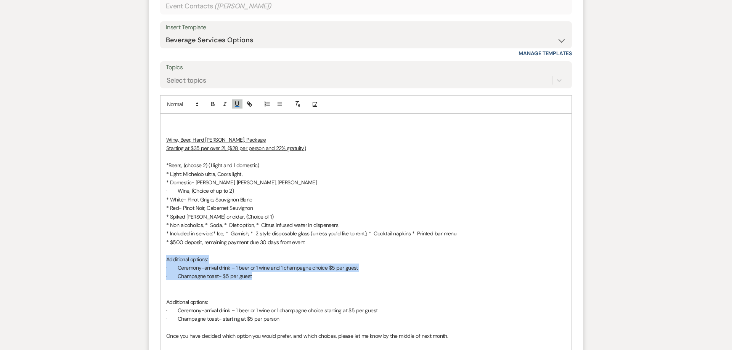
drag, startPoint x: 255, startPoint y: 266, endPoint x: 144, endPoint y: 251, distance: 112.3
click at [160, 252] on div "Wine, Beer, Hard [PERSON_NAME], Package Starting at $35 per over 21, ($28 per p…" at bounding box center [365, 280] width 411 height 333
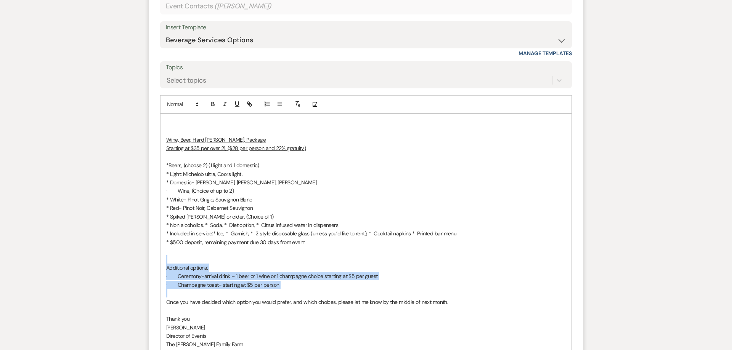
drag, startPoint x: 291, startPoint y: 283, endPoint x: 128, endPoint y: 252, distance: 165.7
click at [160, 252] on div "Wine, Beer, Hard [PERSON_NAME], Package Starting at $35 per over 21, ($28 per p…" at bounding box center [365, 263] width 411 height 299
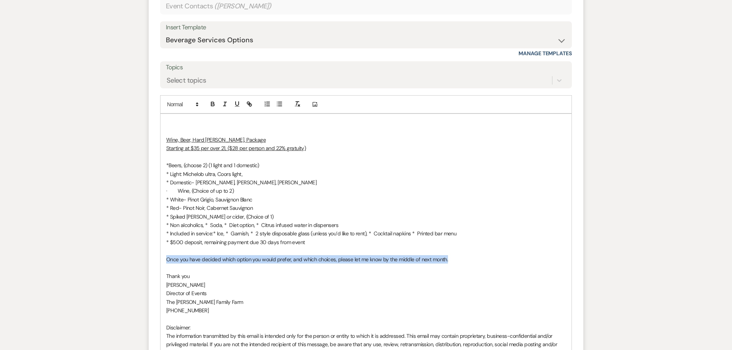
drag, startPoint x: 485, startPoint y: 252, endPoint x: 154, endPoint y: 248, distance: 330.8
click at [160, 248] on div "Wine, Beer, Hard [PERSON_NAME], Package Starting at $35 per over 21, ($28 per p…" at bounding box center [365, 242] width 411 height 256
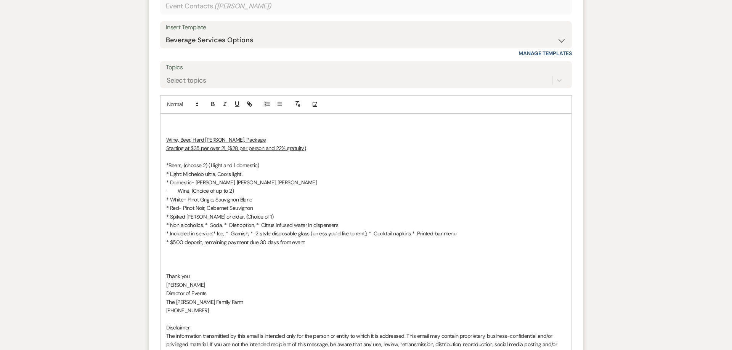
click at [180, 119] on p at bounding box center [365, 123] width 399 height 8
drag, startPoint x: 242, startPoint y: 133, endPoint x: 221, endPoint y: 133, distance: 21.7
click at [221, 136] on p "Wine, Beer, Hard [PERSON_NAME], Package" at bounding box center [365, 140] width 399 height 8
click at [221, 136] on u "Wine, Beer, Hard [PERSON_NAME],services" at bounding box center [214, 139] width 97 height 7
click at [199, 145] on u "Starting at $35 per over 21, ($28 per person and 22% gratuity)" at bounding box center [235, 148] width 139 height 7
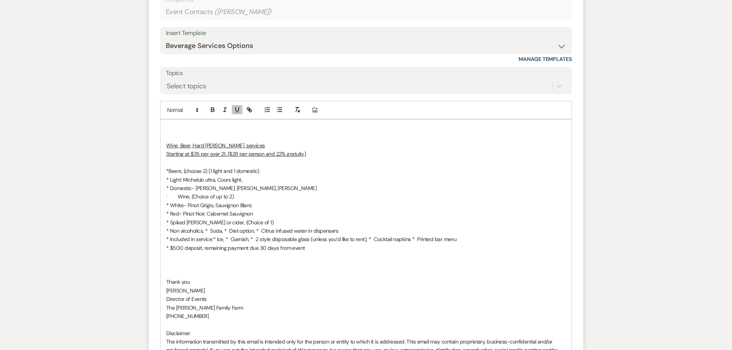
scroll to position [1342, 0]
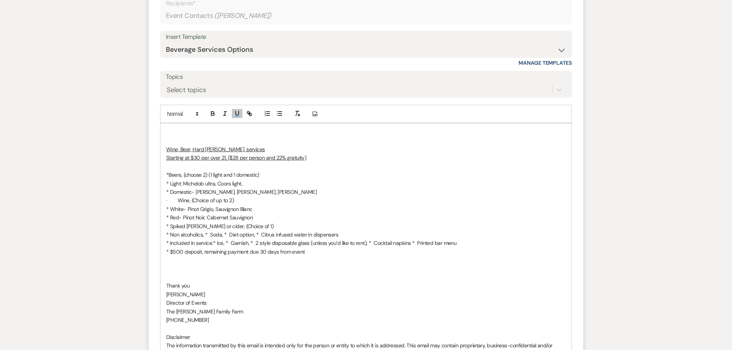
click at [253, 146] on p "Wine, Beer, Hard [PERSON_NAME], services" at bounding box center [365, 150] width 399 height 8
drag, startPoint x: 314, startPoint y: 146, endPoint x: 228, endPoint y: 151, distance: 86.6
click at [228, 154] on p "Starting at $30 per over 21, ($28 per person and 22% gratuity)" at bounding box center [365, 158] width 399 height 8
click at [180, 128] on p at bounding box center [365, 132] width 399 height 8
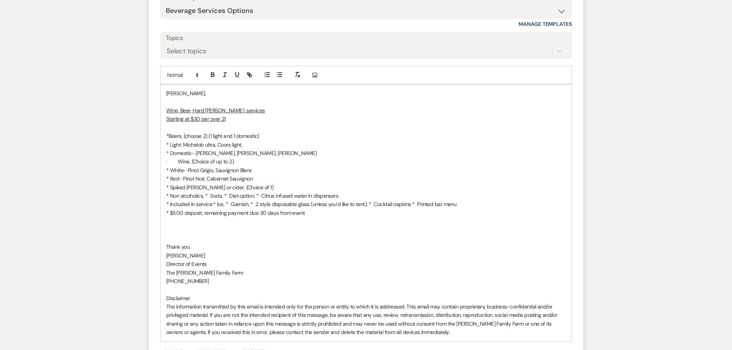
scroll to position [1362, 0]
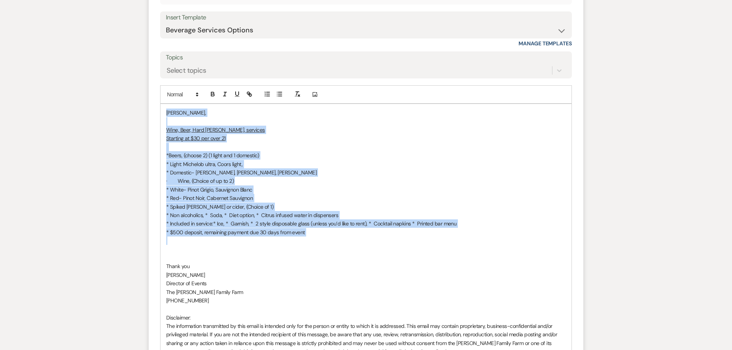
drag, startPoint x: 315, startPoint y: 221, endPoint x: 55, endPoint y: 58, distance: 306.9
click at [160, 104] on div "[PERSON_NAME], Wine, Beer, Hard [PERSON_NAME], services Starting at $30 per ove…" at bounding box center [365, 232] width 411 height 256
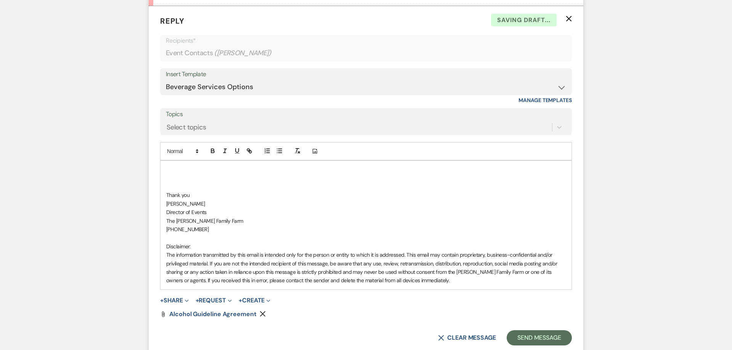
scroll to position [1294, 0]
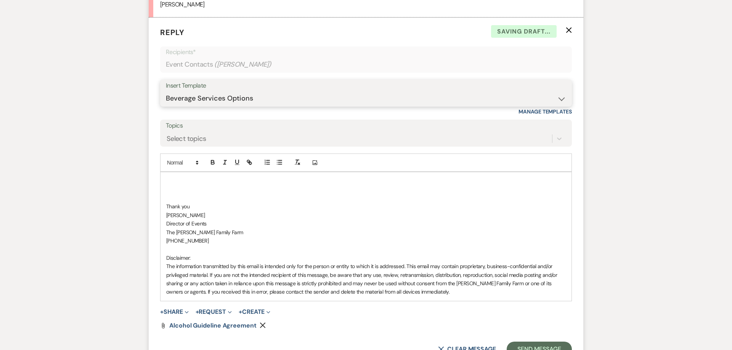
click at [166, 91] on select "-- Follow Up 1a. Non wedding request for info (Barn) 8. Proposal email Follow u…" at bounding box center [366, 98] width 400 height 15
select select "4833"
click option "Virtual tour" at bounding box center [0, 0] width 0 height 0
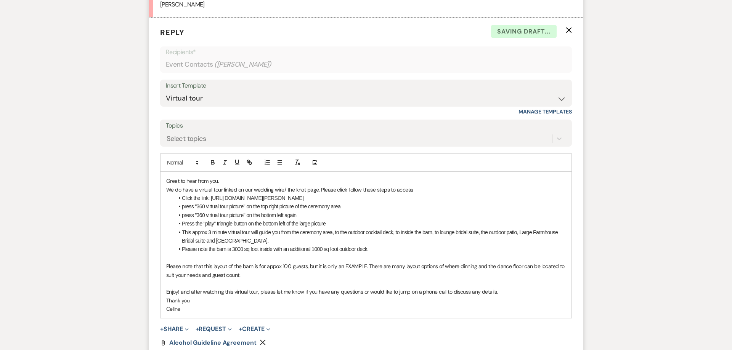
click at [229, 177] on p "Great to hear from you." at bounding box center [365, 181] width 399 height 8
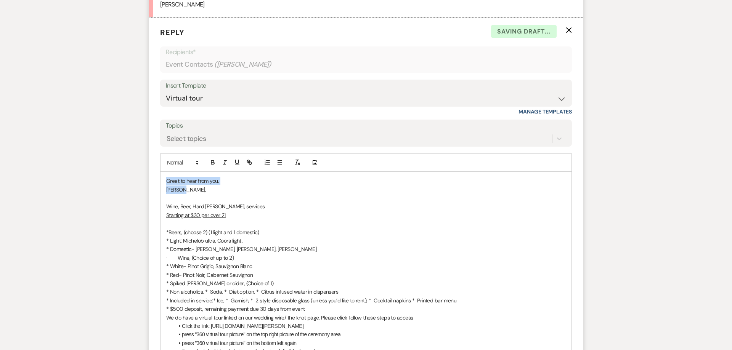
drag, startPoint x: 190, startPoint y: 180, endPoint x: 138, endPoint y: 176, distance: 51.6
click at [160, 176] on div "Great to hear from you. [PERSON_NAME], Wine, Beer, Hard [PERSON_NAME], services…" at bounding box center [365, 309] width 411 height 274
click at [199, 194] on p at bounding box center [365, 198] width 399 height 8
click at [160, 177] on div "Great to hear from you. [PERSON_NAME], Wine, Beer, Hard [PERSON_NAME], services…" at bounding box center [365, 309] width 411 height 274
click at [175, 186] on p "[PERSON_NAME]," at bounding box center [365, 190] width 399 height 8
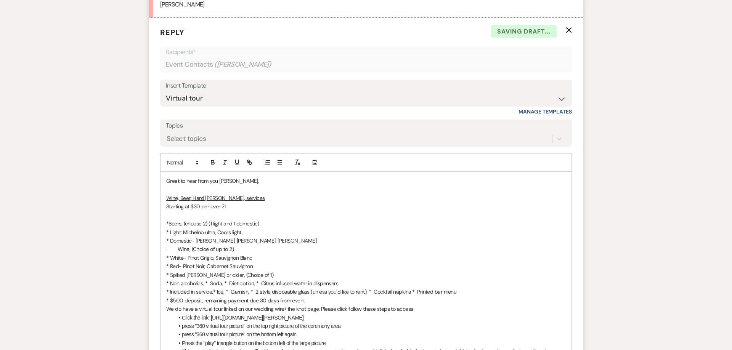
click at [252, 194] on p "Wine, Beer, Hard [PERSON_NAME], services" at bounding box center [365, 198] width 399 height 8
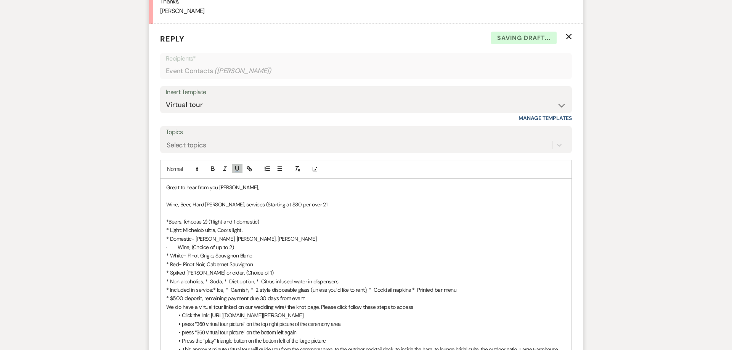
scroll to position [1284, 0]
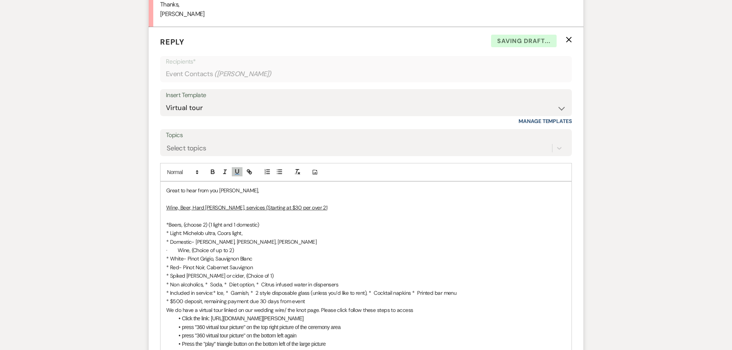
click at [320, 204] on p "Wine, Beer, Hard [PERSON_NAME], services (Starting at $30 per over 21" at bounding box center [365, 208] width 399 height 8
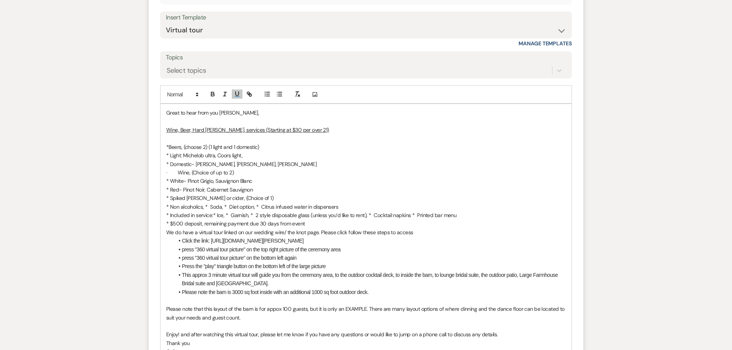
scroll to position [1371, 0]
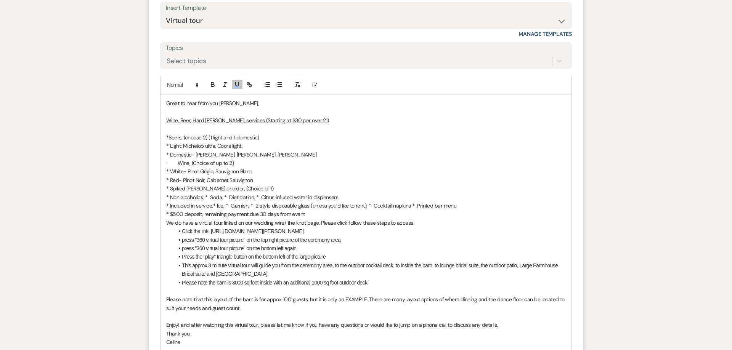
click at [332, 210] on p "* $500 deposit, remaining payment due 30 days from event" at bounding box center [365, 214] width 399 height 8
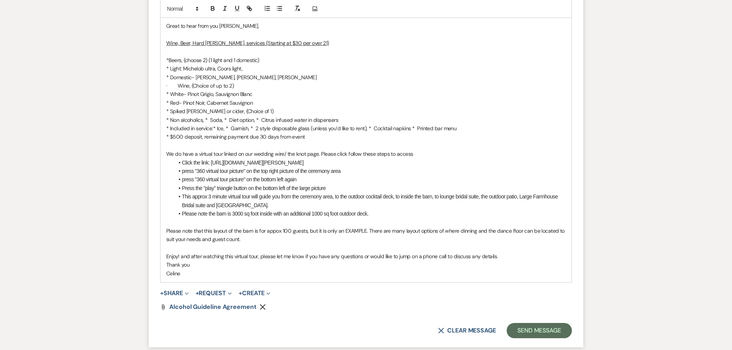
scroll to position [1459, 0]
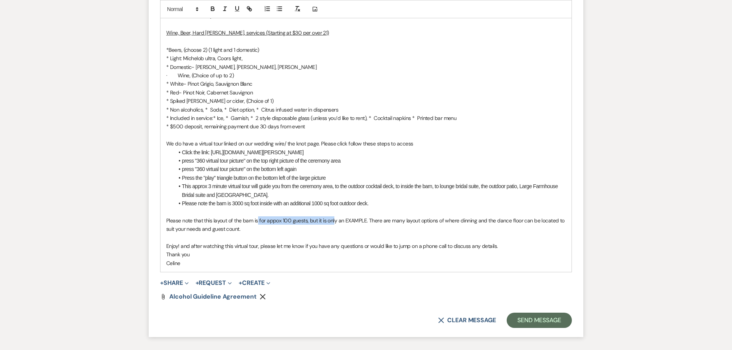
drag, startPoint x: 258, startPoint y: 212, endPoint x: 335, endPoint y: 211, distance: 76.2
click at [335, 216] on p "Please note that this layout of the barn is for appox 100 guests, but it is onl…" at bounding box center [365, 224] width 399 height 17
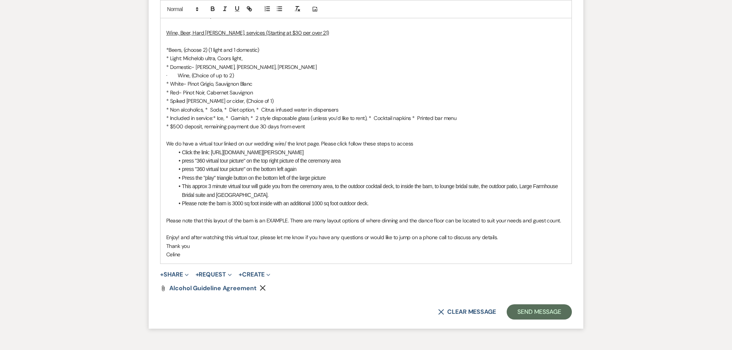
scroll to position [1459, 0]
click at [229, 242] on p "Thank you" at bounding box center [365, 246] width 399 height 8
drag, startPoint x: 503, startPoint y: 228, endPoint x: 332, endPoint y: 230, distance: 171.1
click at [332, 234] on p "Enjoy! and after watching this virtual tour, please let me know if you have any…" at bounding box center [365, 238] width 399 height 8
click at [445, 234] on p "Enjoy! and after watching this virtual tour, please let me know if you have any…" at bounding box center [365, 238] width 399 height 8
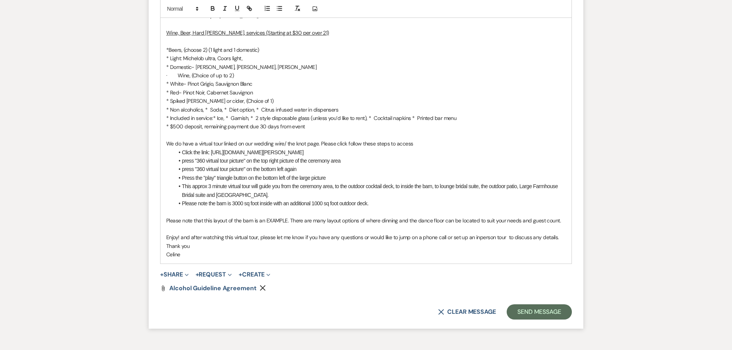
click at [261, 285] on icon "Remove" at bounding box center [263, 288] width 6 height 6
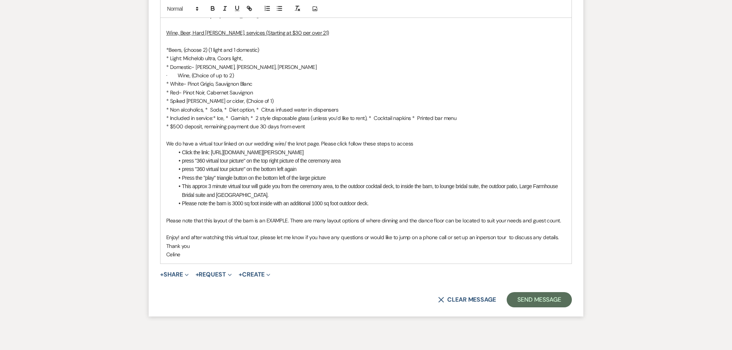
click at [478, 234] on p "Enjoy! and after watching this virtual tour, please let me know if you have any…" at bounding box center [365, 238] width 399 height 8
click at [441, 242] on p "Thank you" at bounding box center [365, 246] width 399 height 8
click at [527, 292] on button "Send Message" at bounding box center [539, 299] width 65 height 15
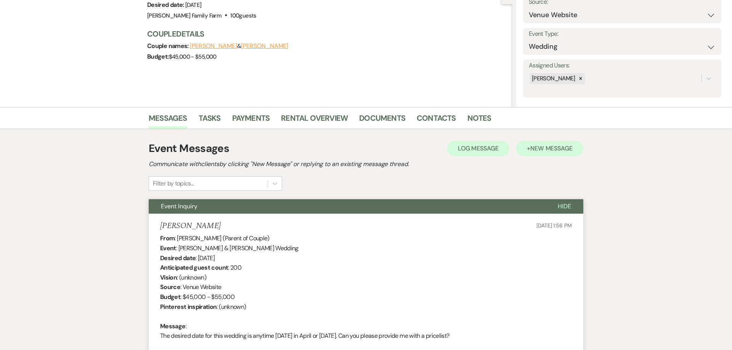
scroll to position [0, 0]
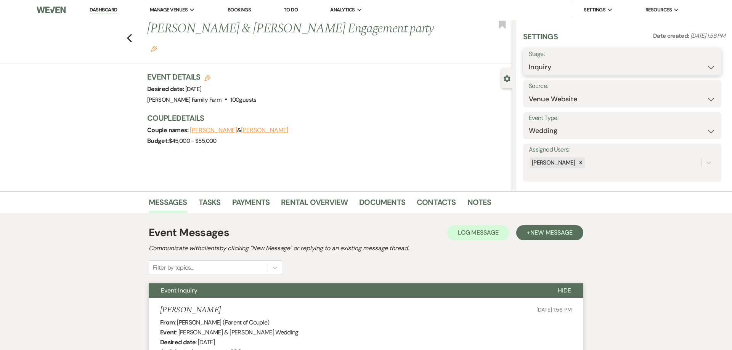
click at [529, 60] on select "Inquiry Follow Up Tour Requested Tour Confirmed Toured Proposal Sent Booked Lost" at bounding box center [622, 67] width 187 height 15
select select "2"
click option "Tour Requested" at bounding box center [0, 0] width 0 height 0
click at [506, 26] on div "Previous [PERSON_NAME] & [PERSON_NAME] Engagement party Edit Bookmark" at bounding box center [254, 42] width 516 height 44
click at [502, 25] on use "button" at bounding box center [502, 25] width 7 height 8
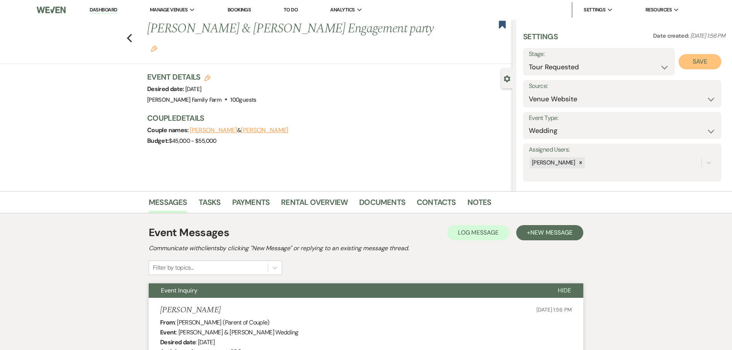
click at [692, 64] on button "Save" at bounding box center [699, 61] width 43 height 15
